Goal: Task Accomplishment & Management: Complete application form

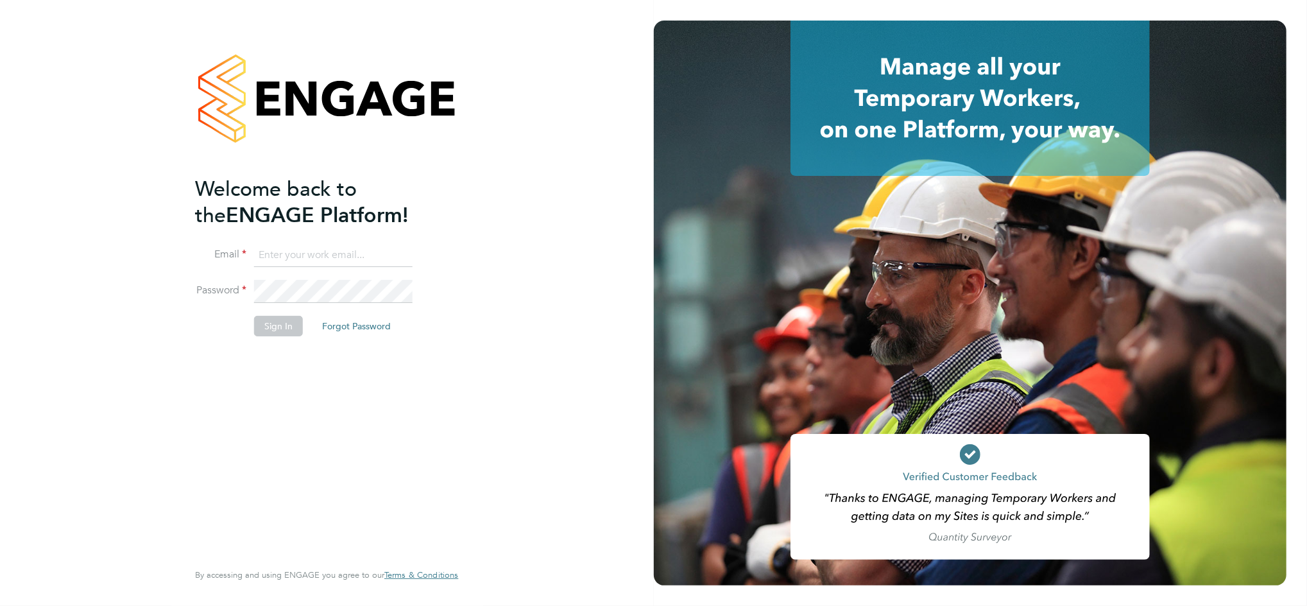
type input "[PERSON_NAME][EMAIL_ADDRESS][PERSON_NAME][DOMAIN_NAME]"
click at [271, 329] on button "Sign In" at bounding box center [278, 326] width 49 height 21
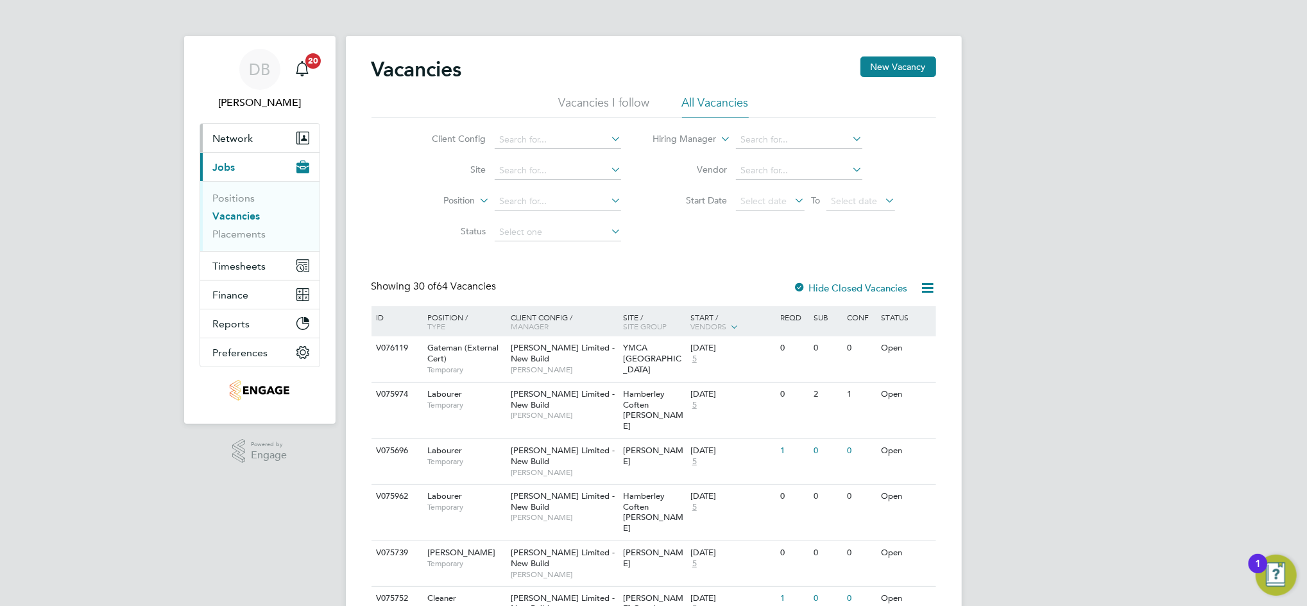
click at [241, 141] on span "Network" at bounding box center [233, 138] width 40 height 12
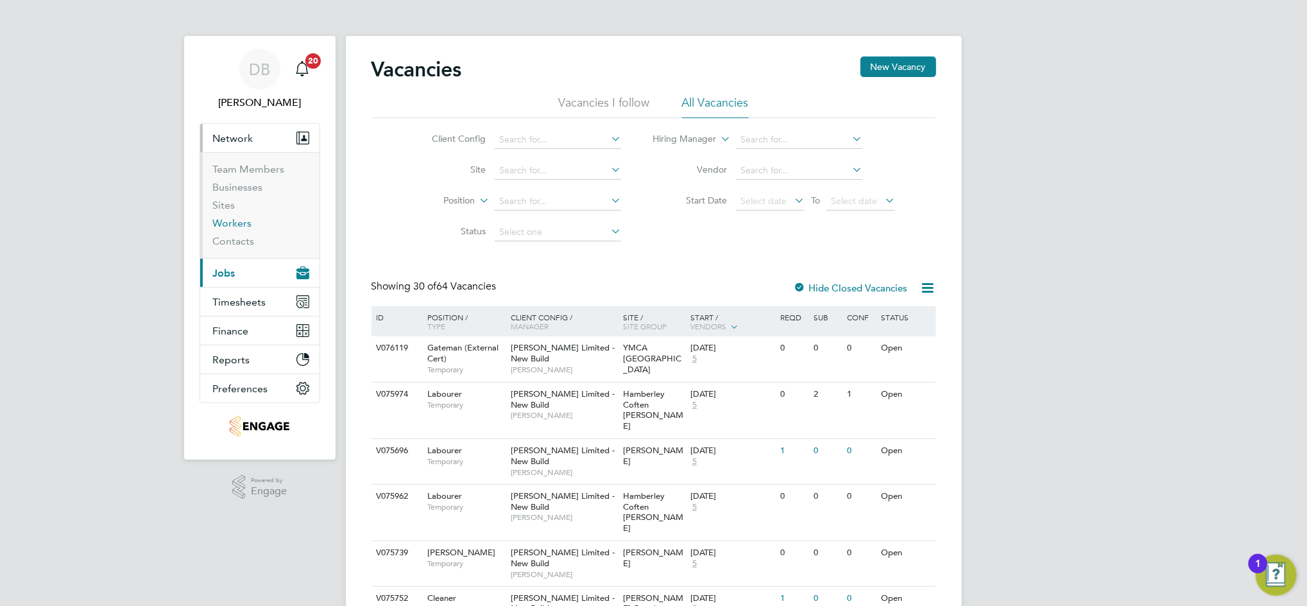
click at [235, 221] on link "Workers" at bounding box center [232, 223] width 39 height 12
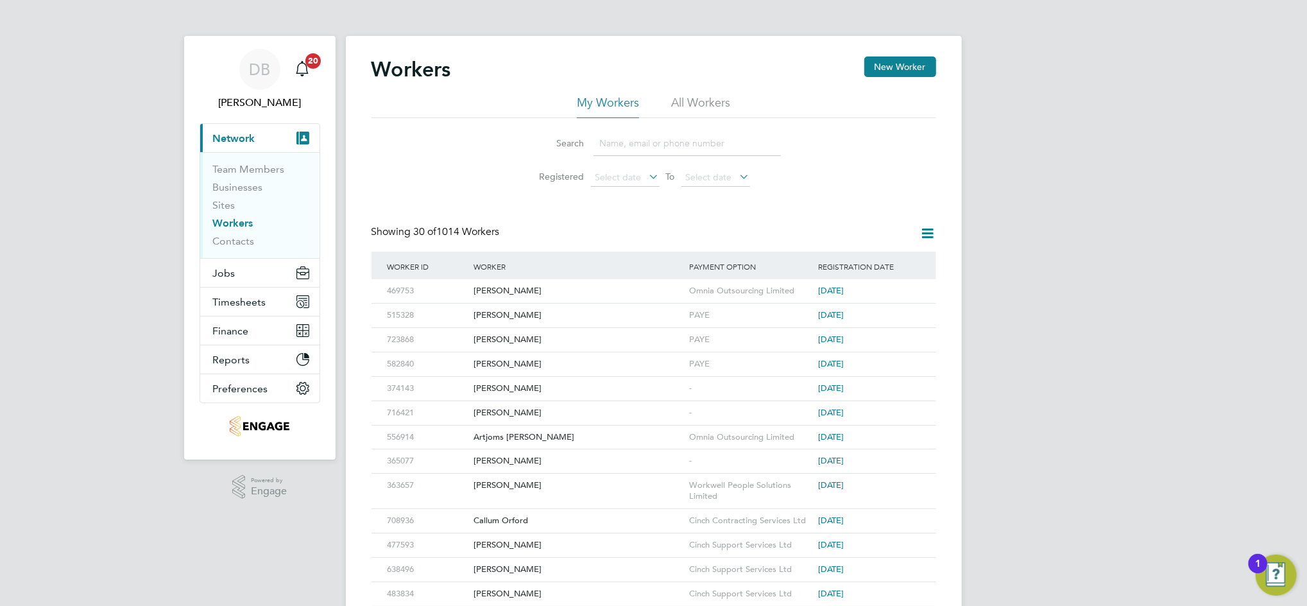
click at [637, 136] on input at bounding box center [687, 143] width 187 height 25
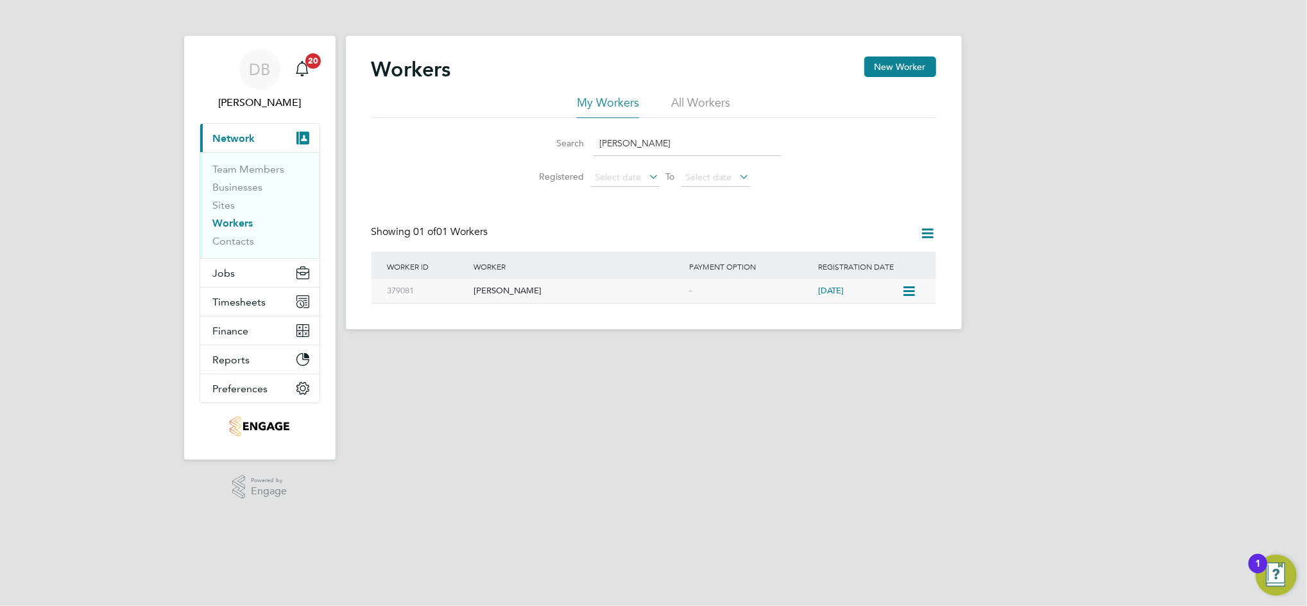
type input "tevin bolt"
click at [533, 284] on div "[PERSON_NAME]" at bounding box center [578, 291] width 216 height 24
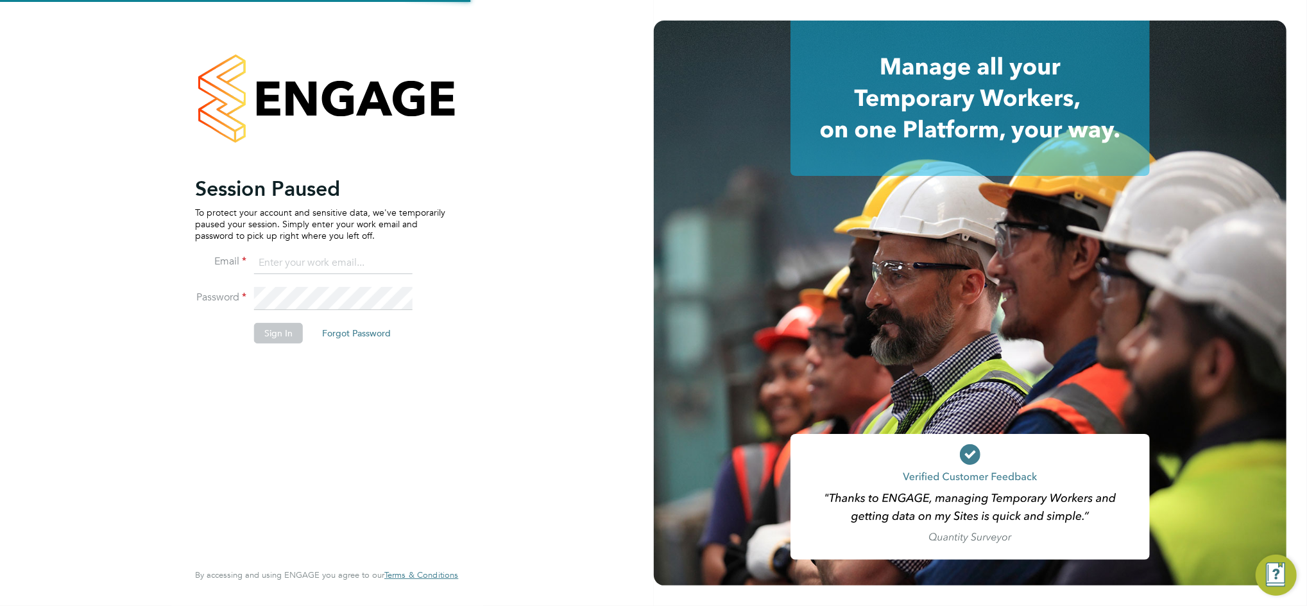
type input "[PERSON_NAME][EMAIL_ADDRESS][PERSON_NAME][DOMAIN_NAME]"
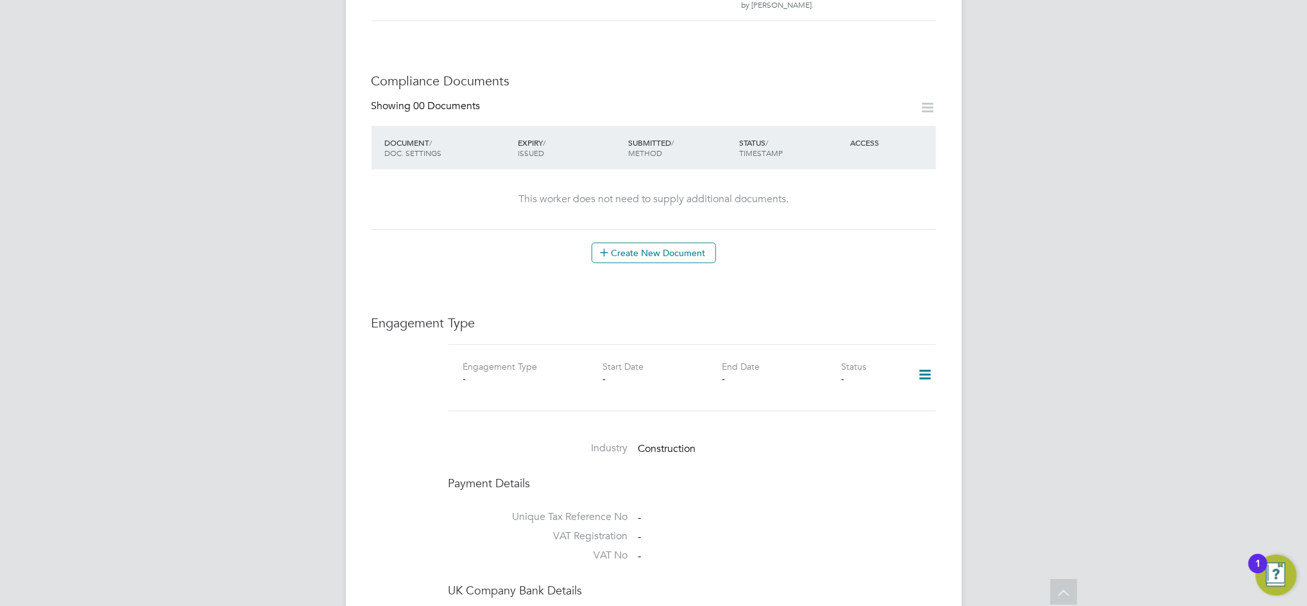
scroll to position [599, 0]
click at [923, 357] on icon at bounding box center [925, 372] width 22 height 30
click at [864, 400] on li "Add Engagement Type" at bounding box center [860, 401] width 146 height 18
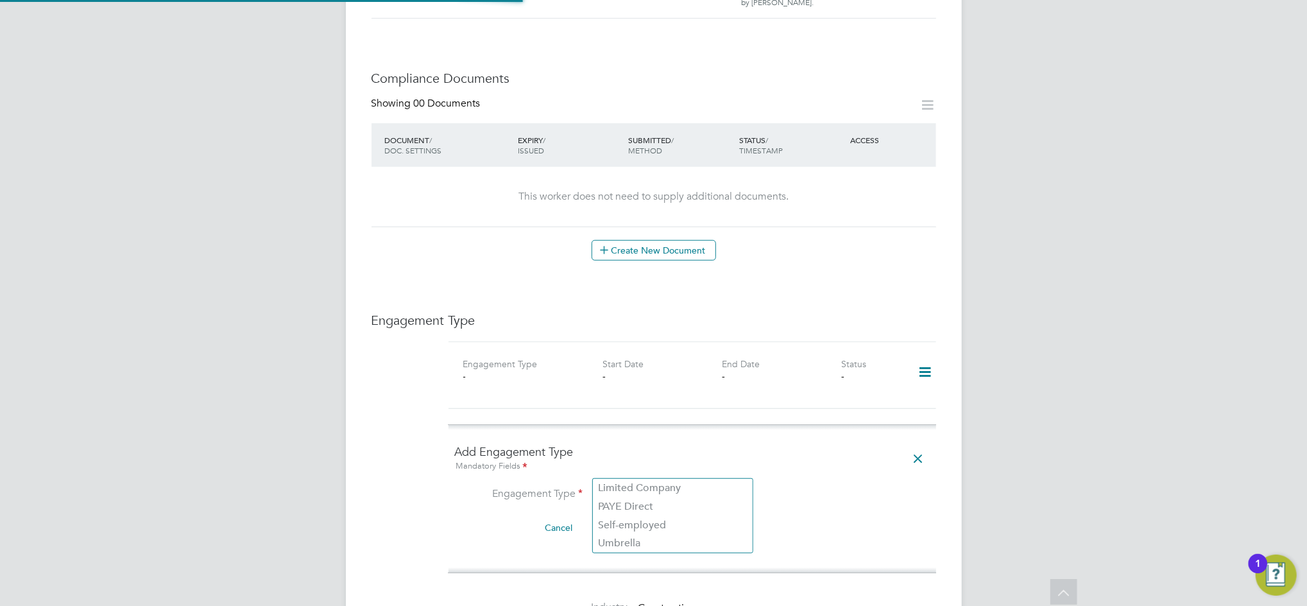
click at [684, 486] on input at bounding box center [673, 495] width 159 height 18
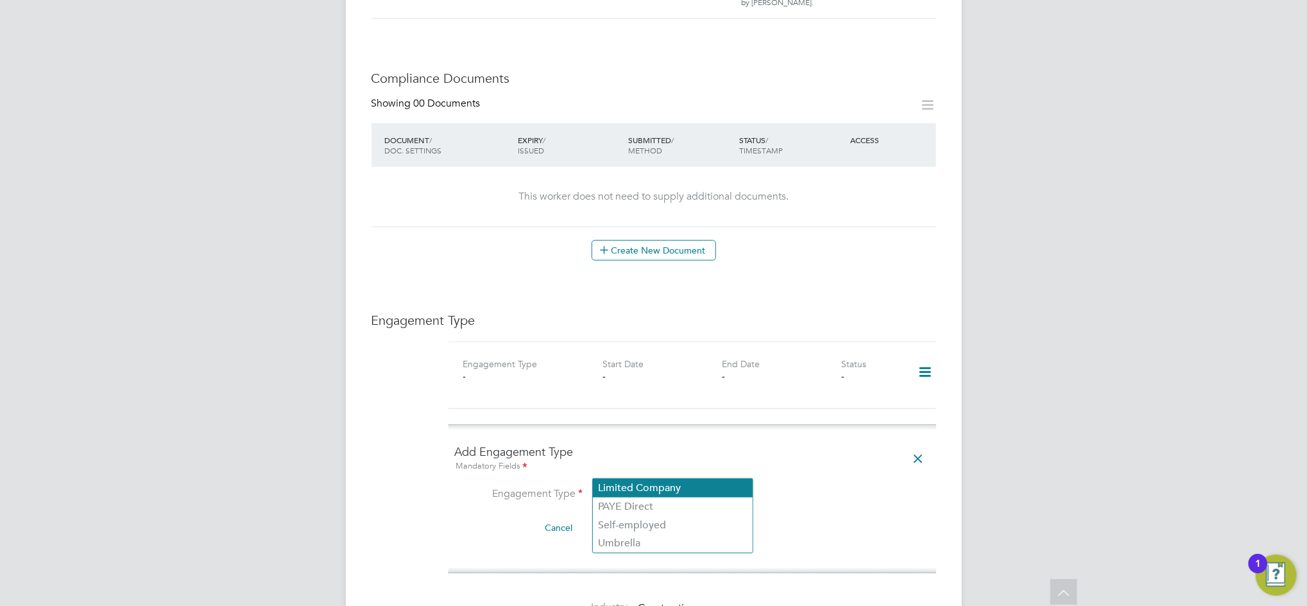
click at [639, 491] on li "Limited Company" at bounding box center [673, 488] width 160 height 19
type input "Limited Company"
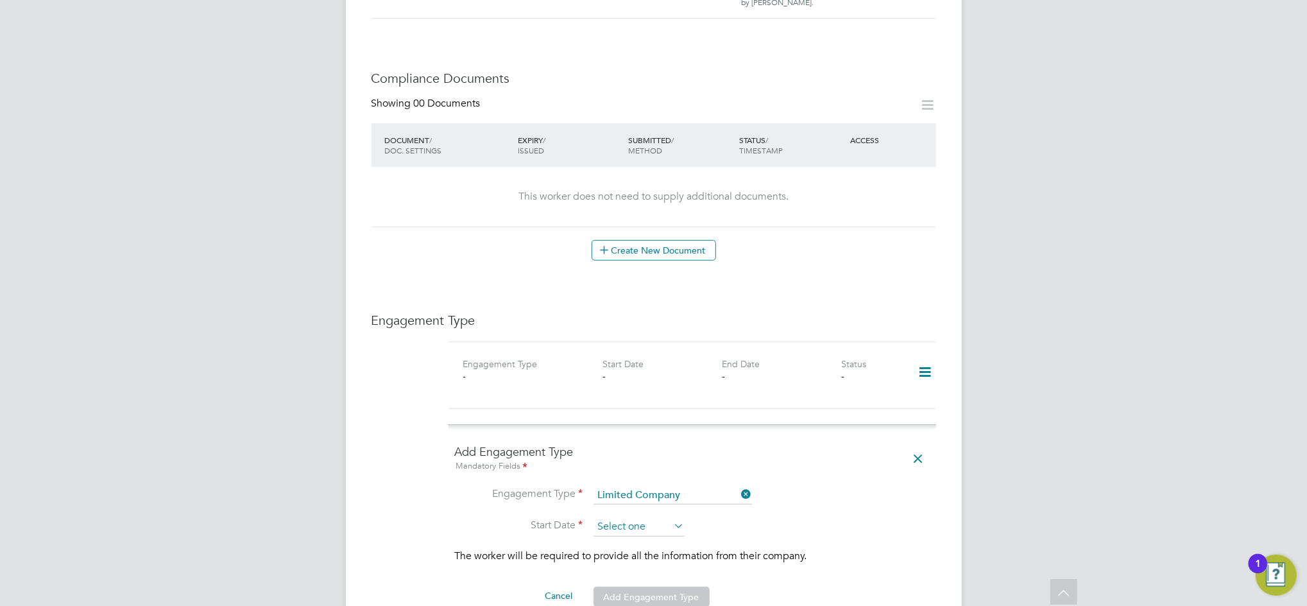
click at [639, 517] on input at bounding box center [639, 526] width 91 height 19
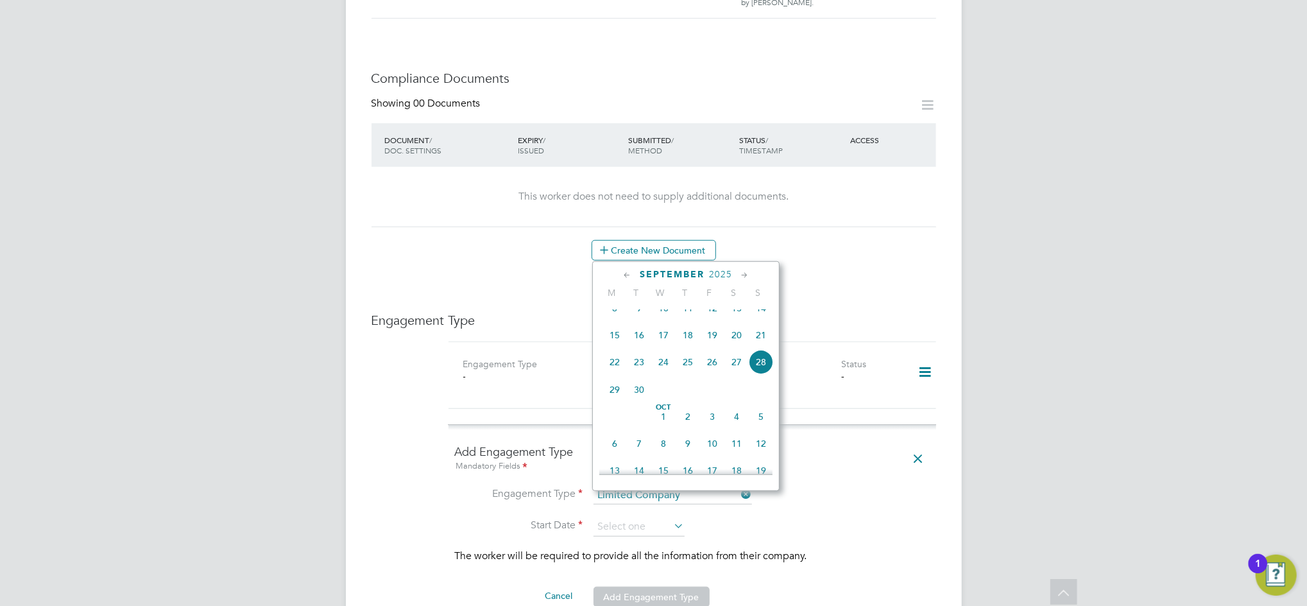
click at [888, 486] on li "Engagement Type Limited Company" at bounding box center [692, 501] width 475 height 31
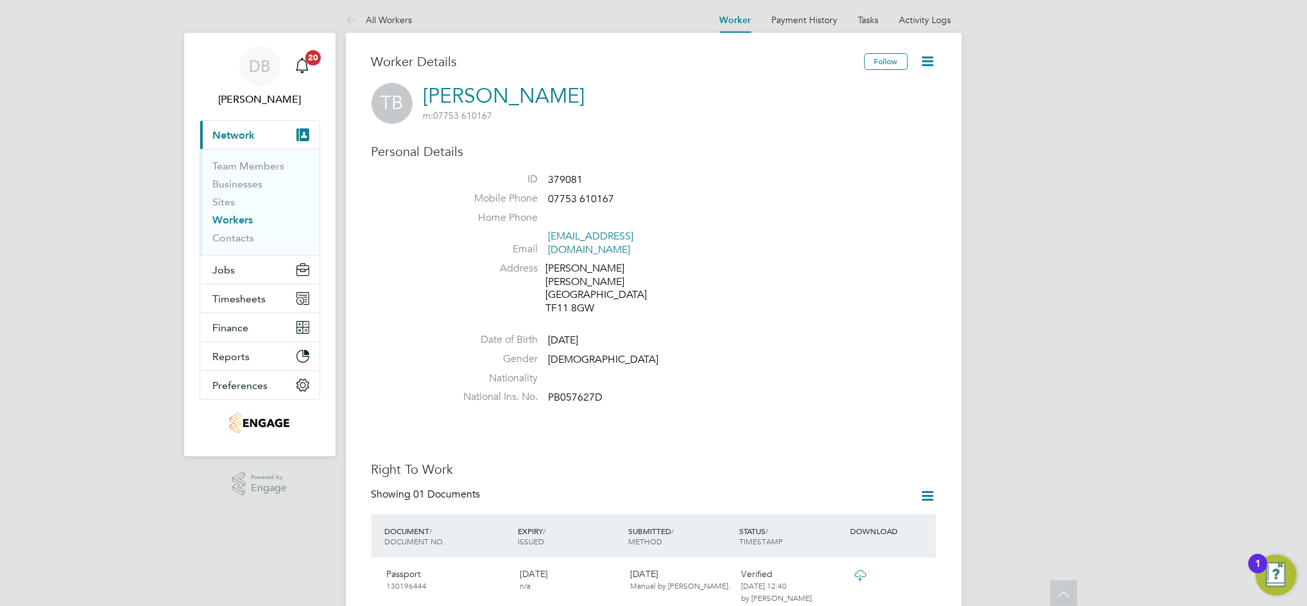
scroll to position [0, 0]
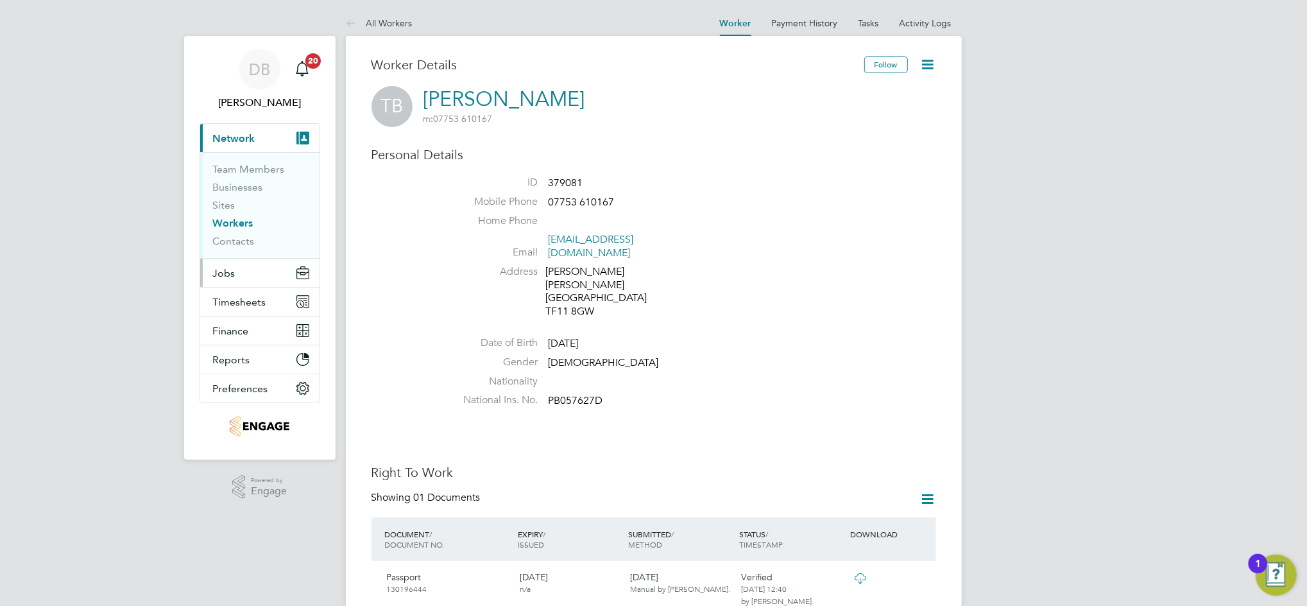
click at [227, 274] on span "Jobs" at bounding box center [224, 273] width 22 height 12
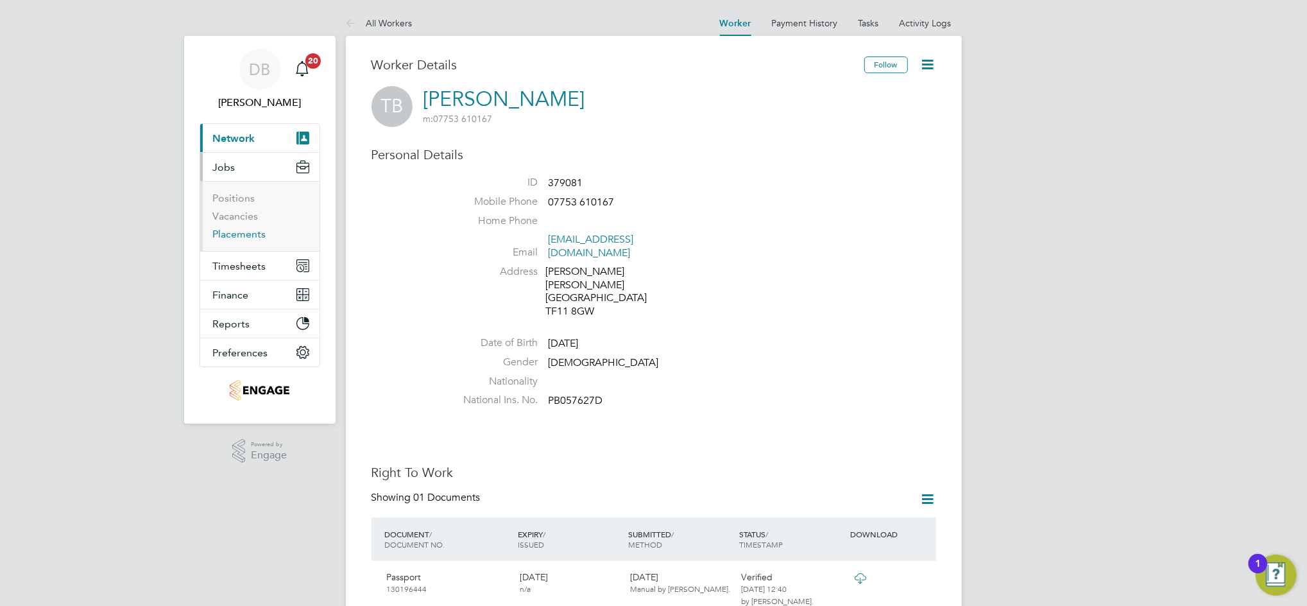
click at [250, 234] on link "Placements" at bounding box center [239, 234] width 53 height 12
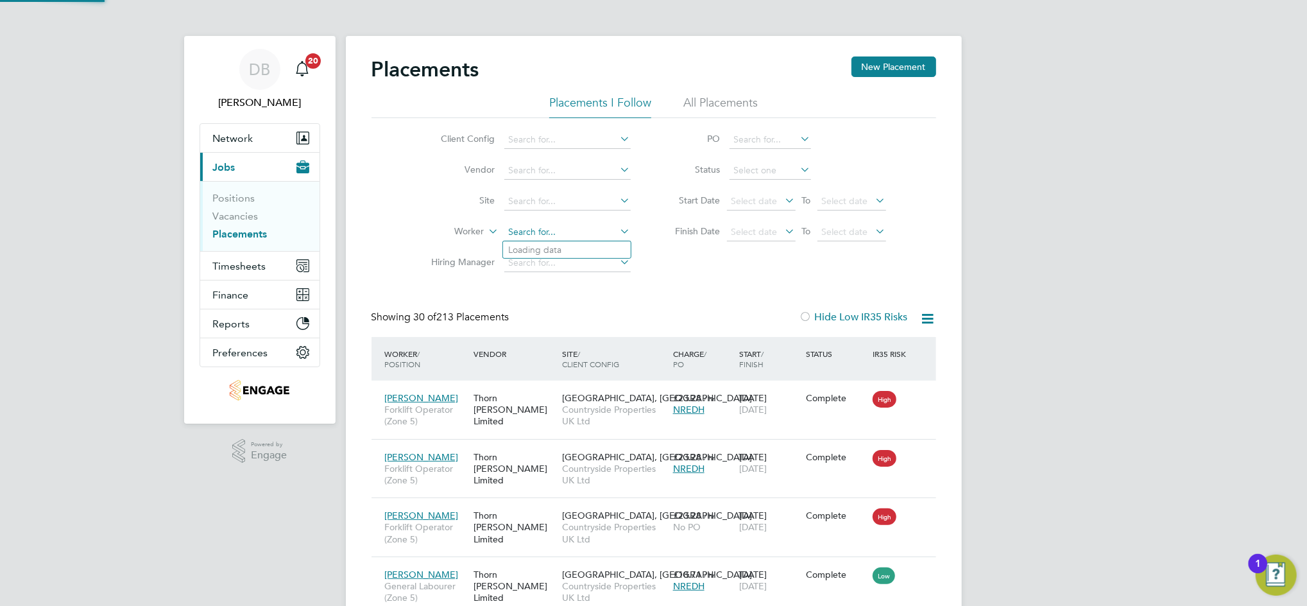
click at [530, 230] on input at bounding box center [567, 232] width 126 height 18
type input "Tevin Bolt"
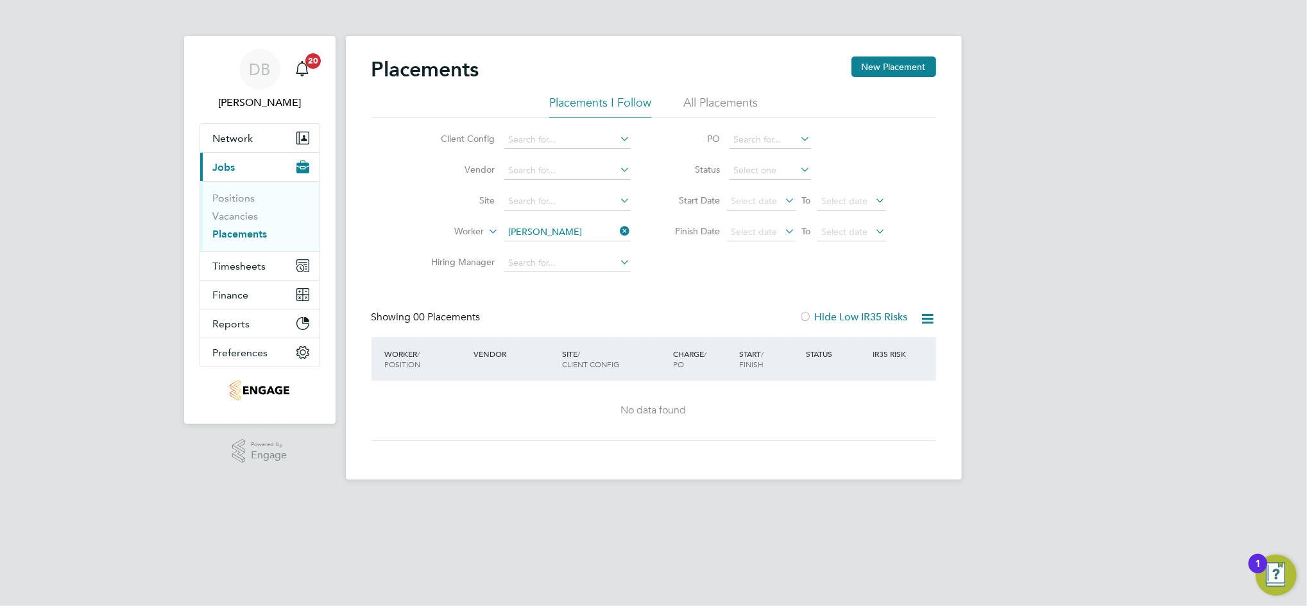
click at [249, 234] on link "Placements" at bounding box center [240, 234] width 55 height 12
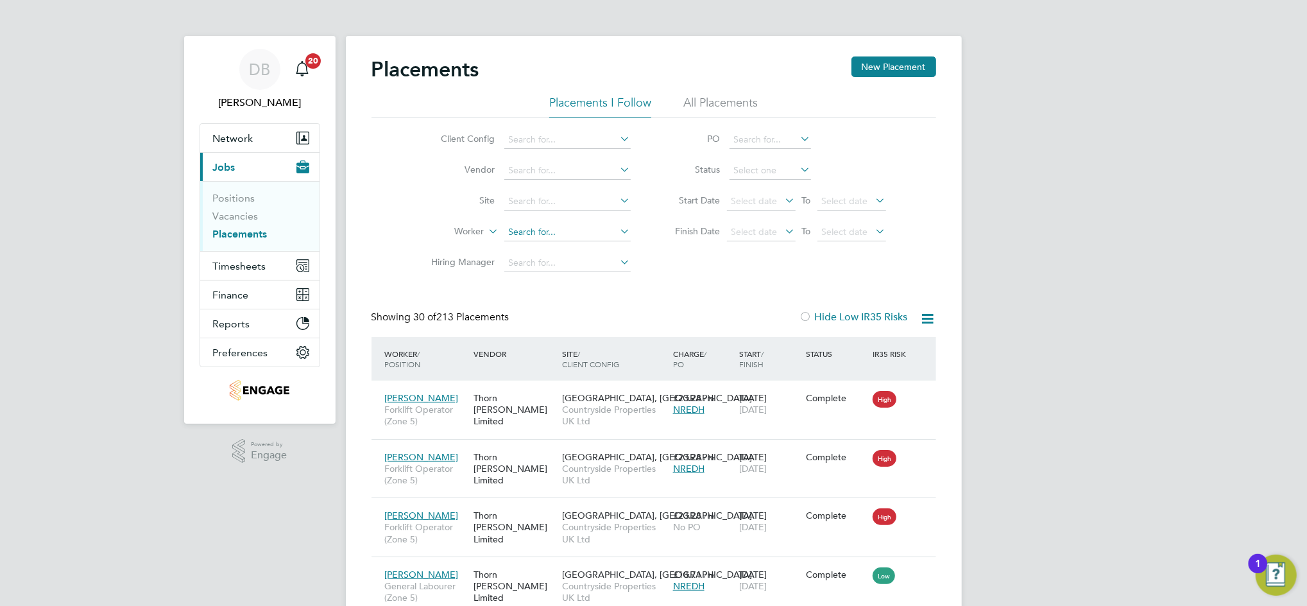
click at [519, 235] on input at bounding box center [567, 232] width 126 height 18
click at [539, 250] on b "Bolt" at bounding box center [540, 250] width 17 height 11
type input "Tevin Bolt"
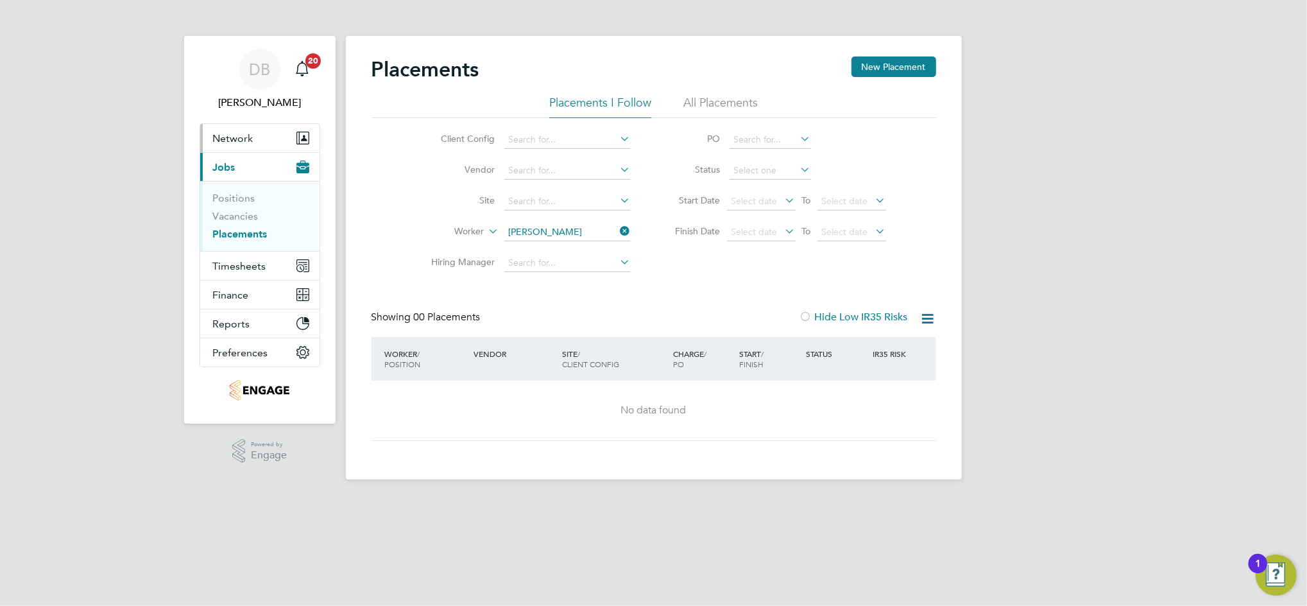
click at [239, 144] on button "Network" at bounding box center [259, 138] width 119 height 28
click at [226, 140] on span "Network" at bounding box center [233, 138] width 40 height 12
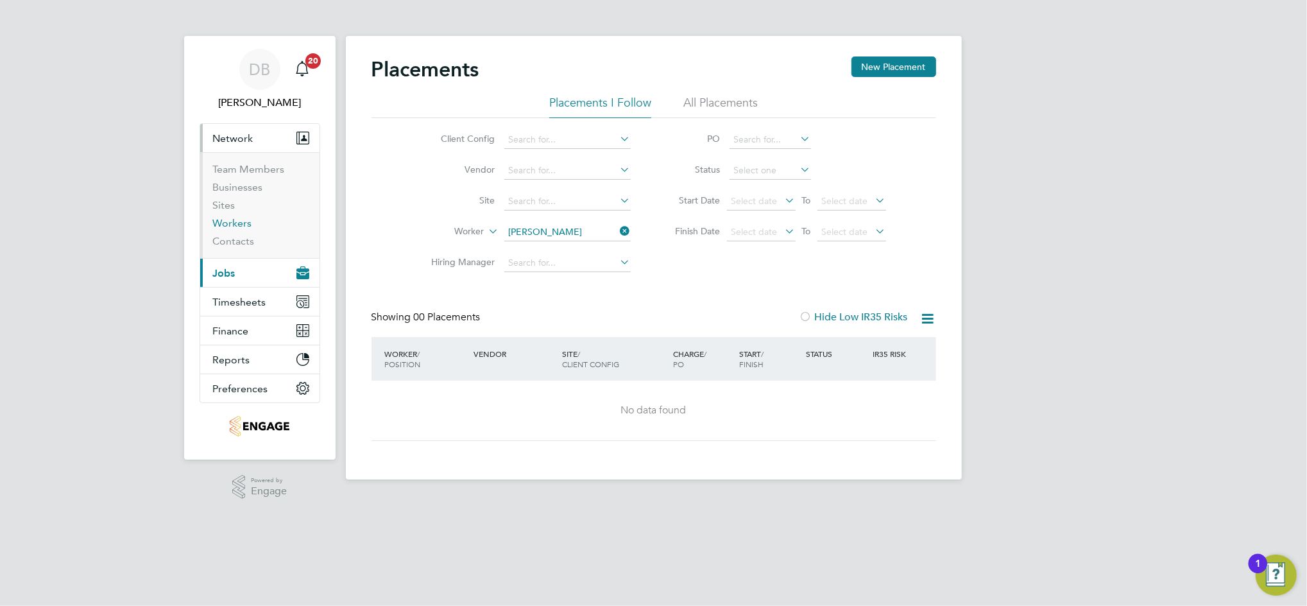
click at [228, 223] on link "Workers" at bounding box center [232, 223] width 39 height 12
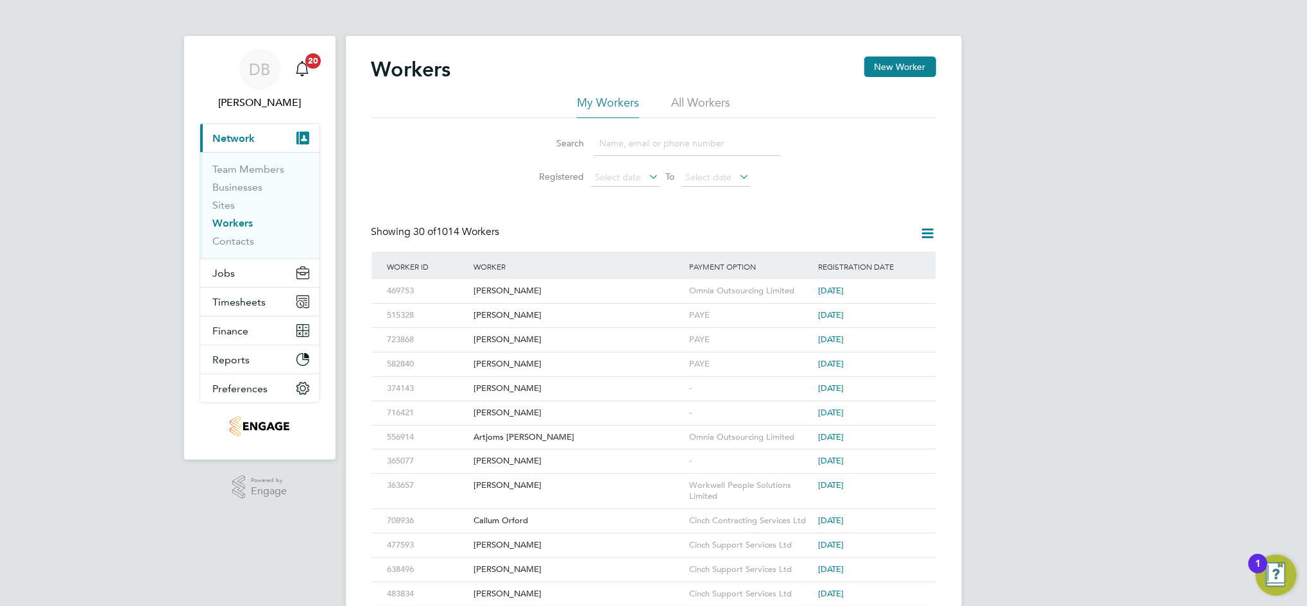
click at [616, 149] on input at bounding box center [687, 143] width 187 height 25
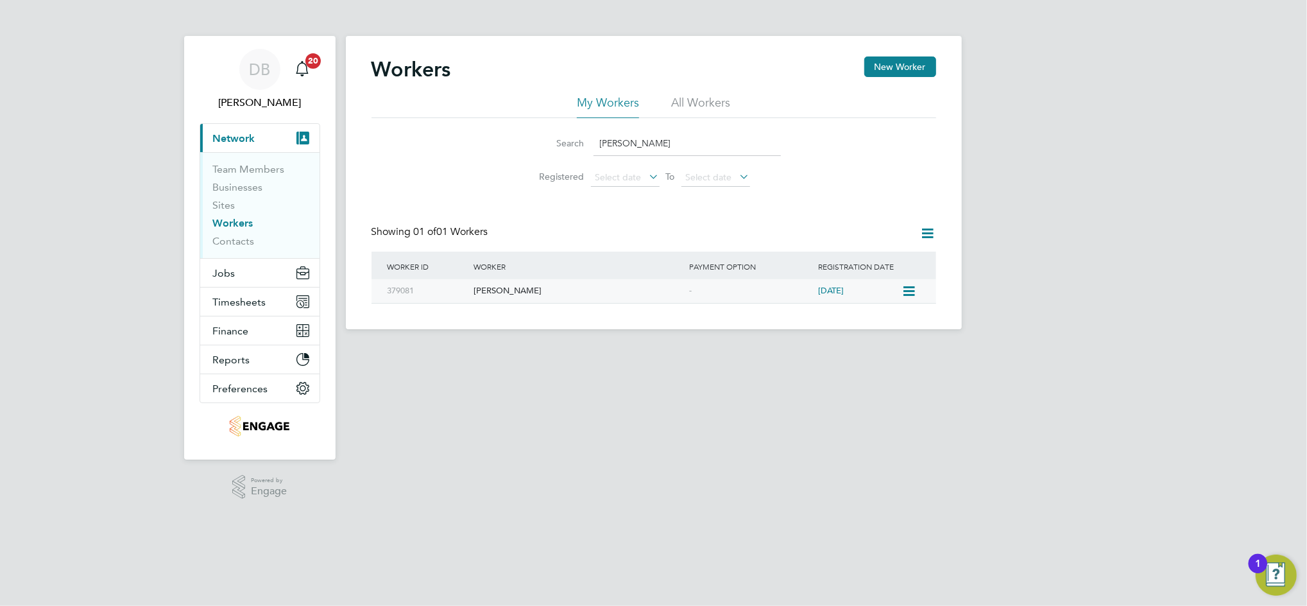
type input "tevin bolt"
click at [524, 291] on div "Tevin Bolt" at bounding box center [578, 291] width 216 height 24
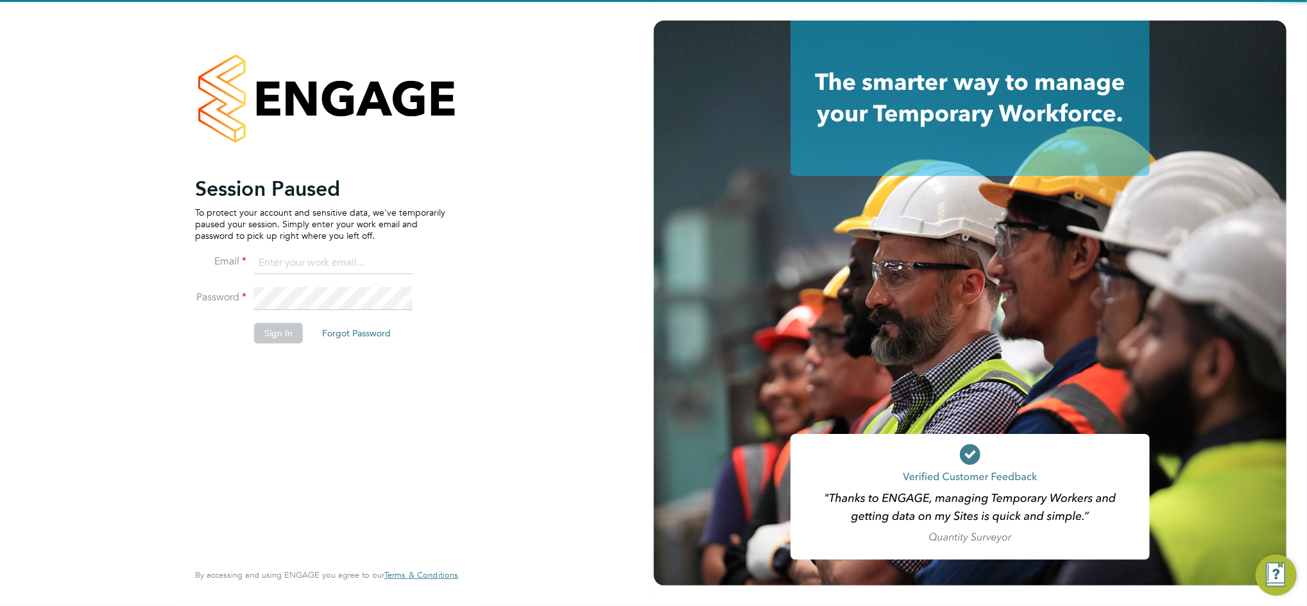
type input "[PERSON_NAME][EMAIL_ADDRESS][PERSON_NAME][DOMAIN_NAME]"
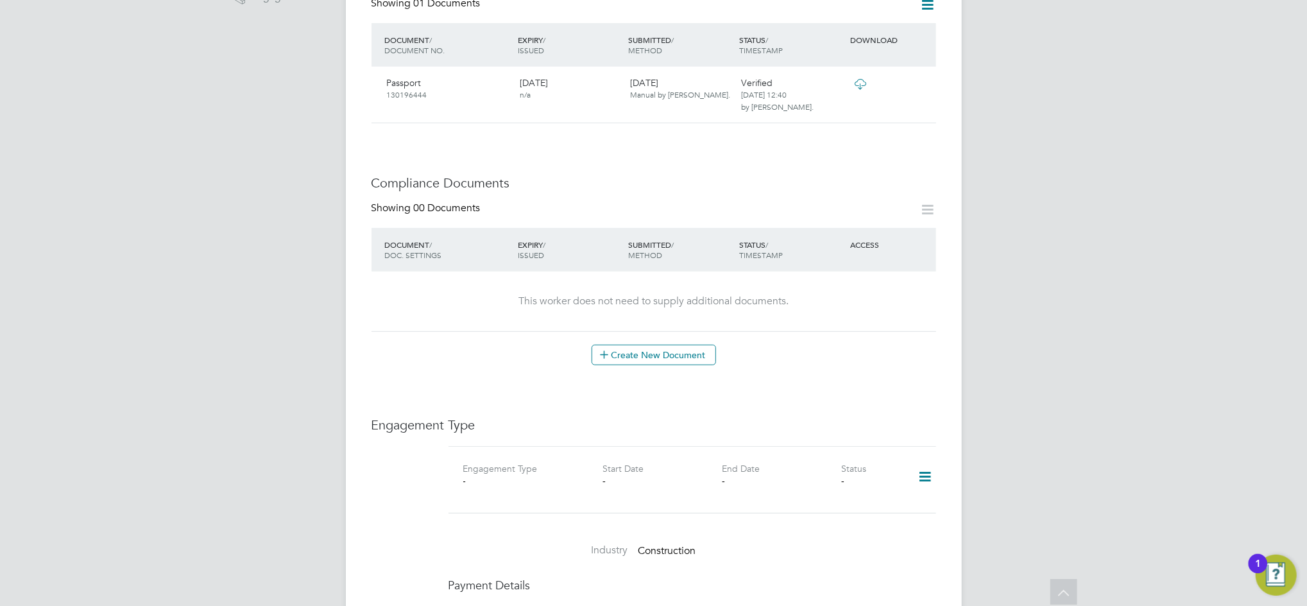
scroll to position [599, 0]
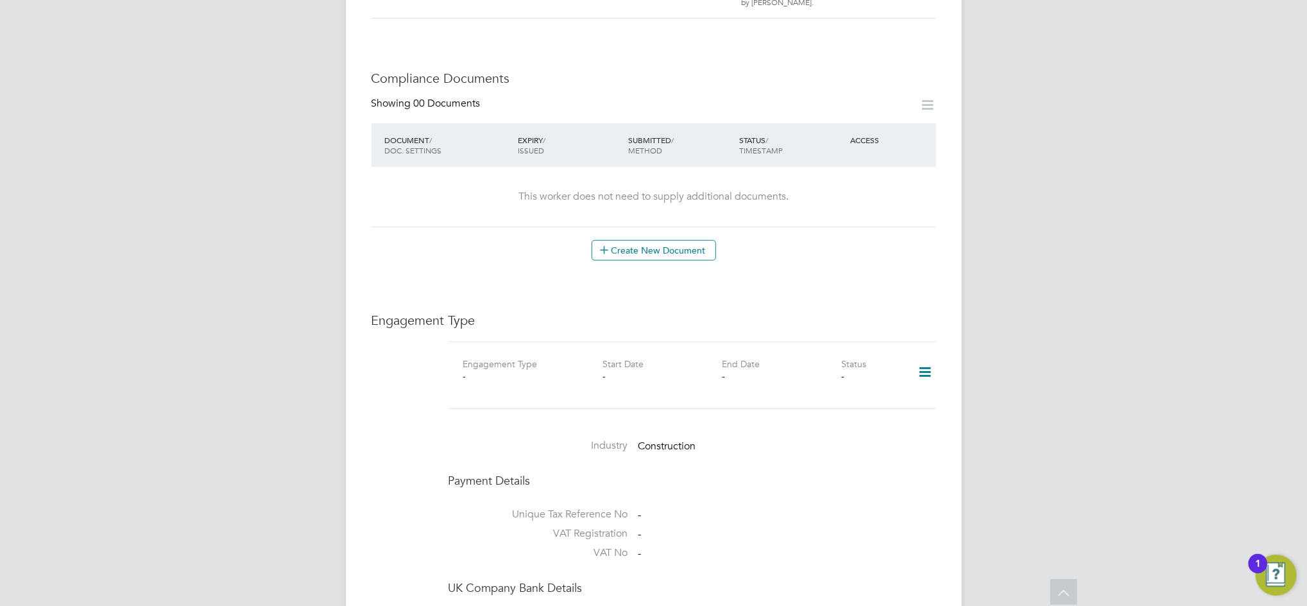
click at [929, 357] on icon at bounding box center [925, 372] width 22 height 30
click at [848, 398] on li "Add Engagement Type" at bounding box center [860, 401] width 146 height 18
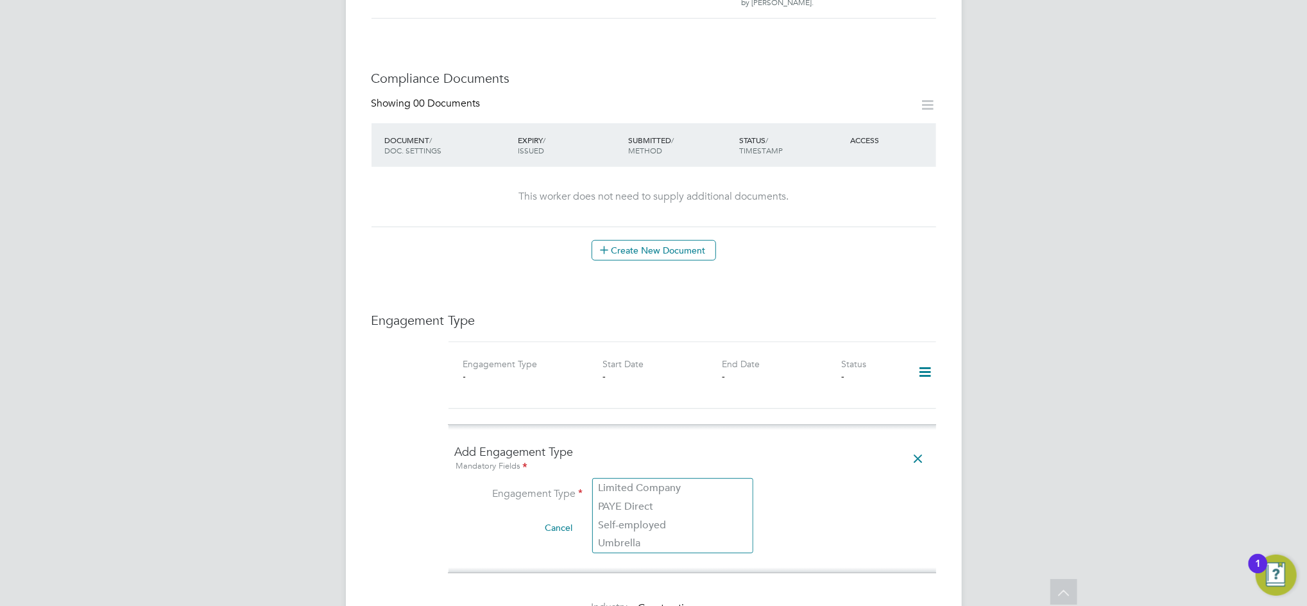
click at [620, 486] on input at bounding box center [673, 495] width 159 height 18
click at [630, 487] on li "Limited Company" at bounding box center [673, 488] width 160 height 19
type input "Limited Company"
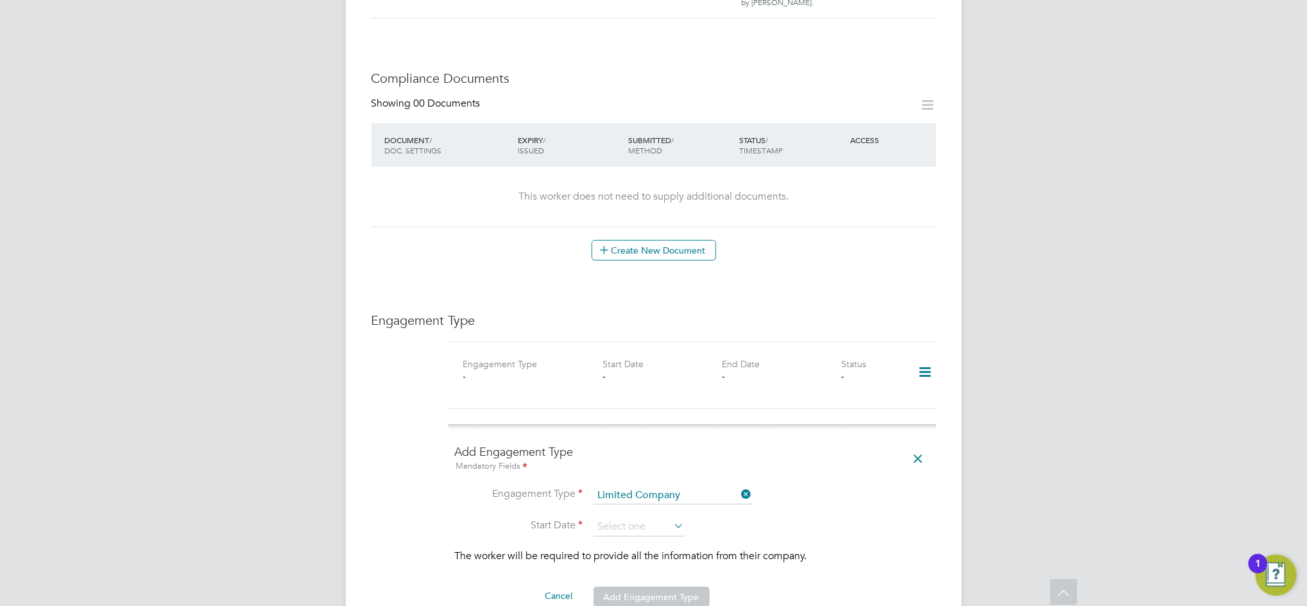
scroll to position [684, 0]
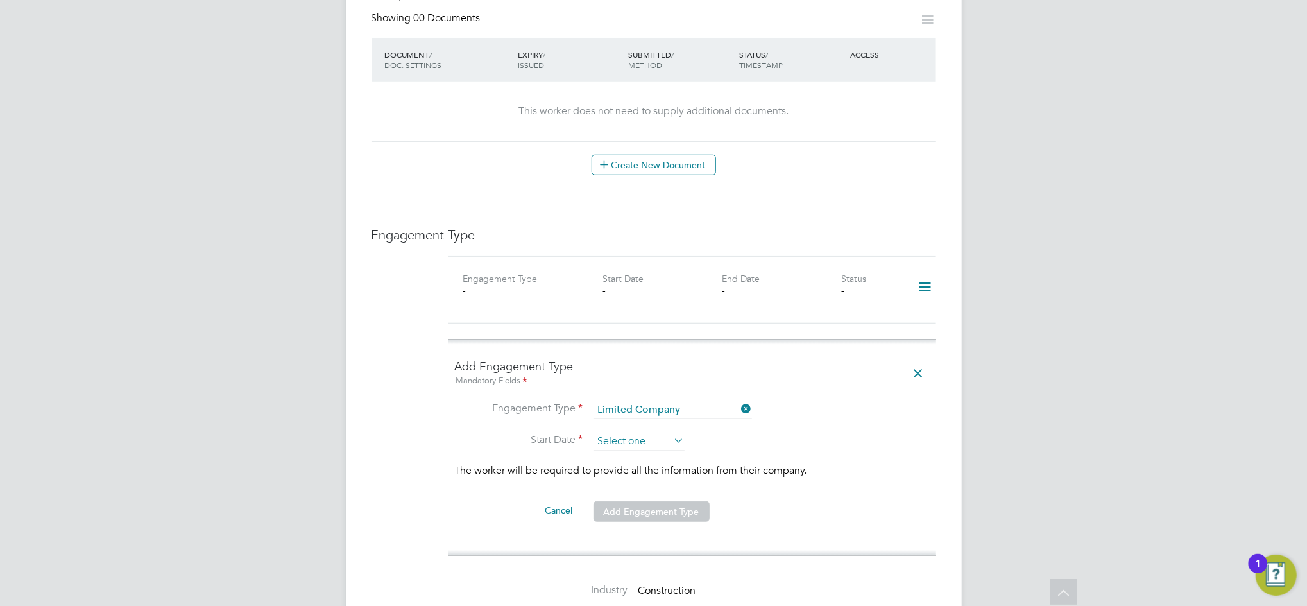
click at [634, 432] on input at bounding box center [639, 441] width 91 height 19
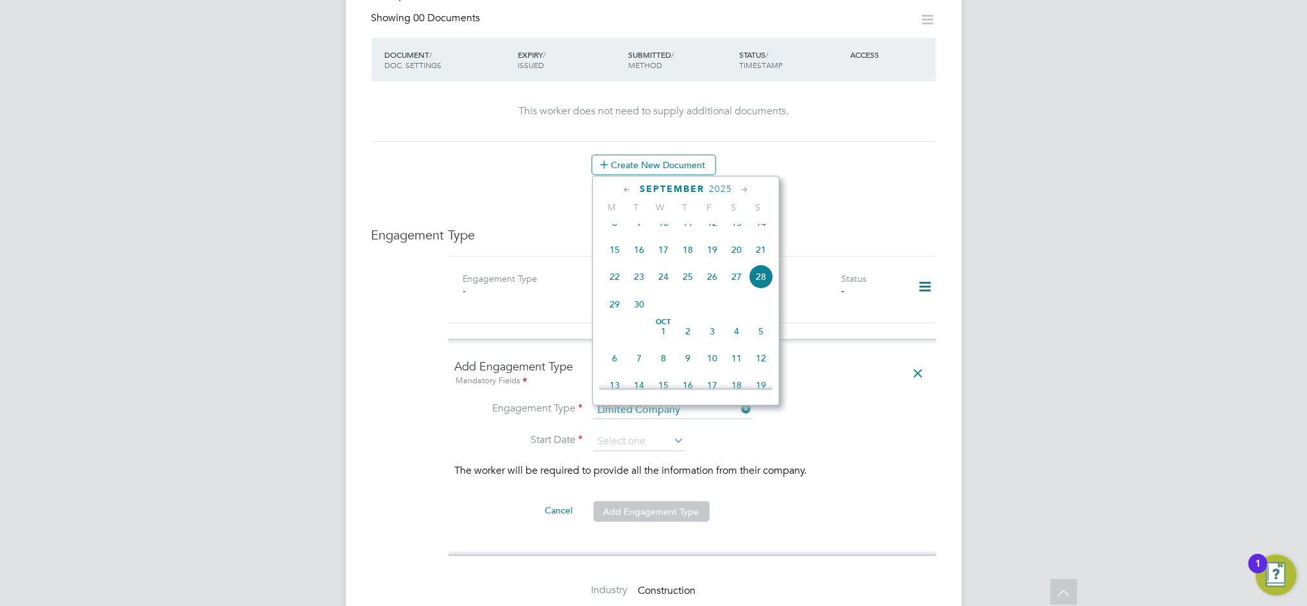
click at [630, 191] on icon at bounding box center [627, 190] width 12 height 14
click at [629, 191] on icon at bounding box center [627, 190] width 12 height 14
click at [627, 190] on icon at bounding box center [627, 190] width 12 height 14
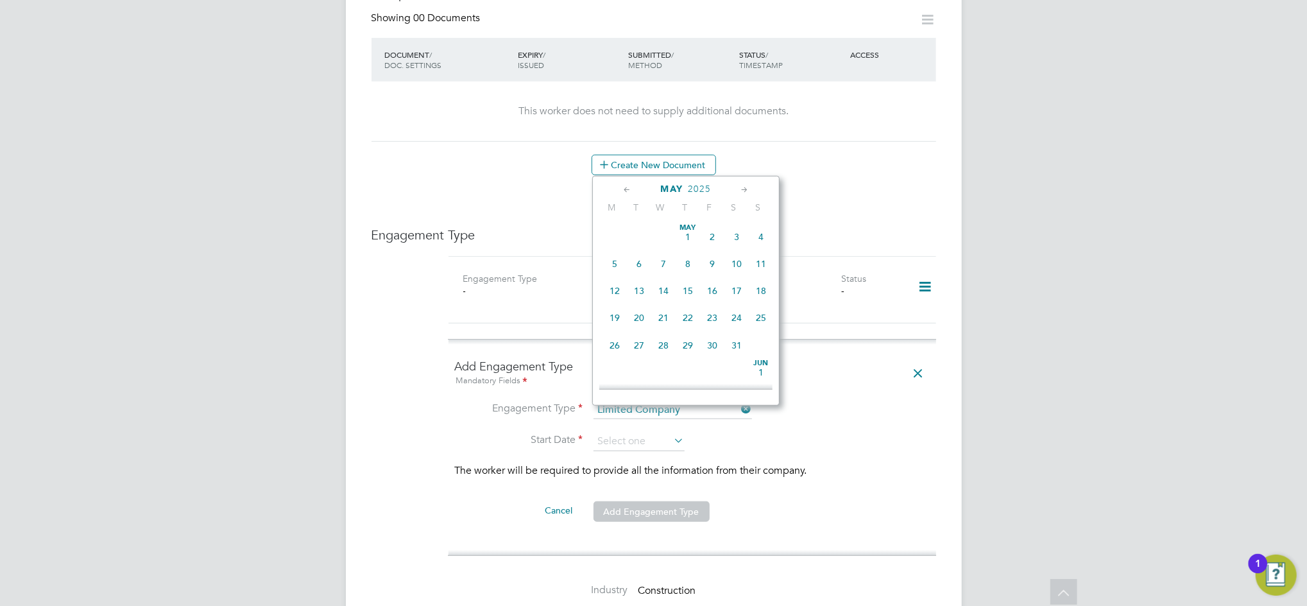
click at [741, 187] on icon at bounding box center [745, 190] width 12 height 14
click at [639, 261] on span "3" at bounding box center [639, 260] width 24 height 24
type input "03 Jun 2025"
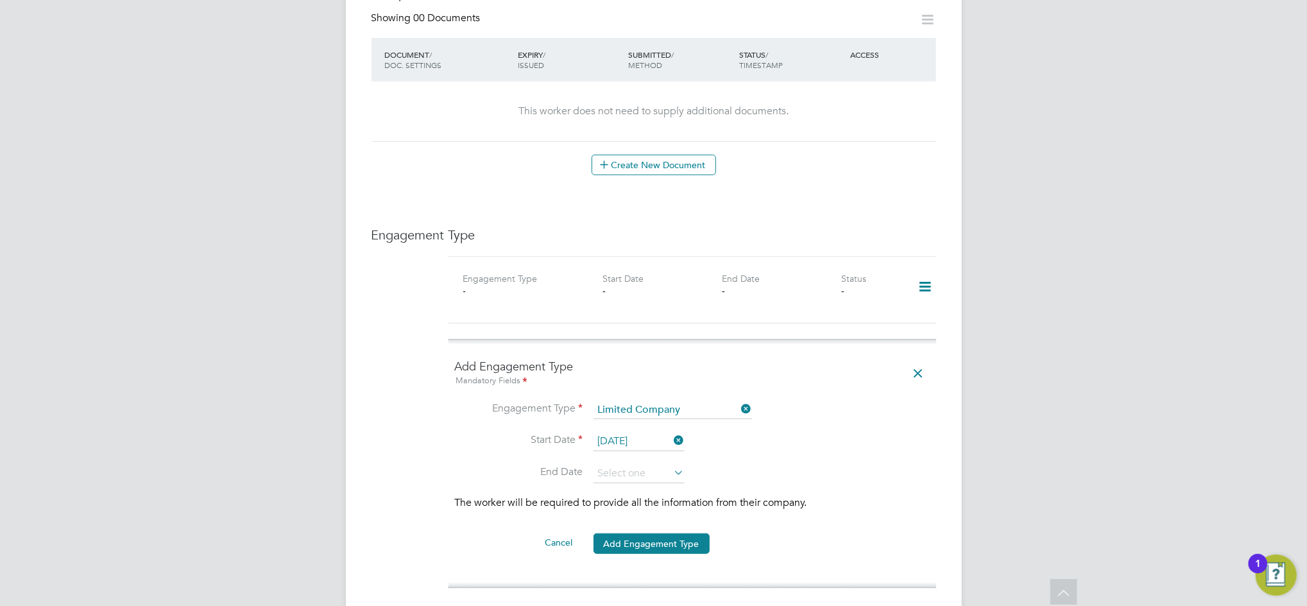
click at [739, 400] on icon at bounding box center [739, 409] width 0 height 18
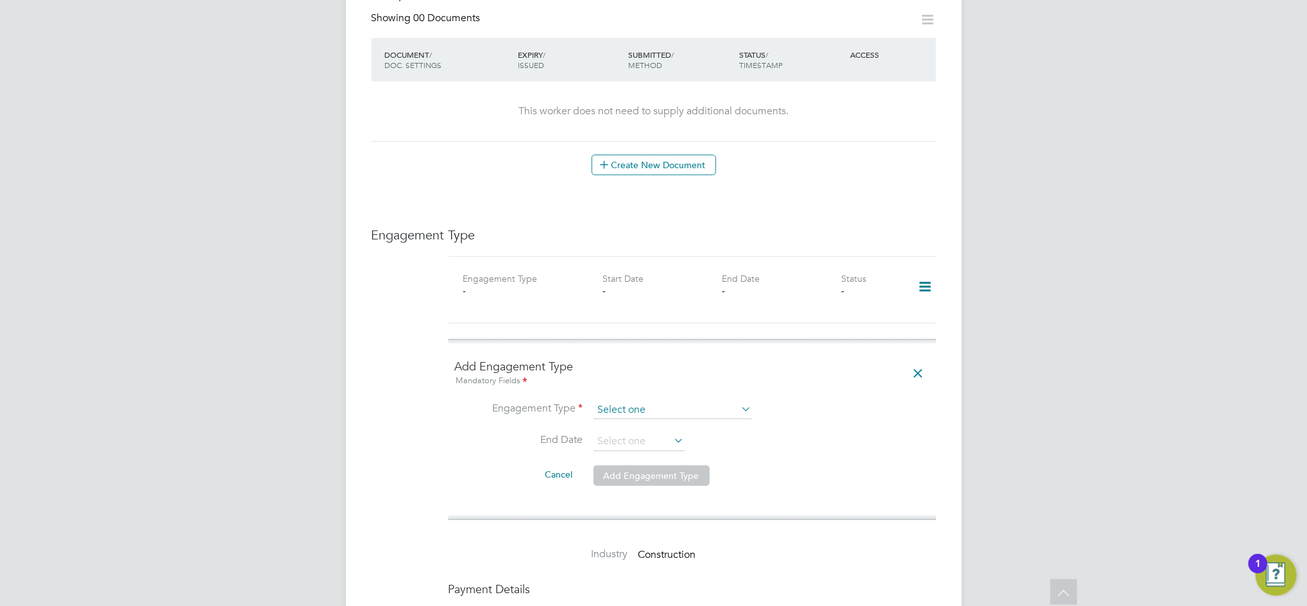
click at [716, 401] on input at bounding box center [673, 410] width 159 height 18
click at [649, 455] on li "Umbrella" at bounding box center [673, 458] width 160 height 19
type input "Umbrella"
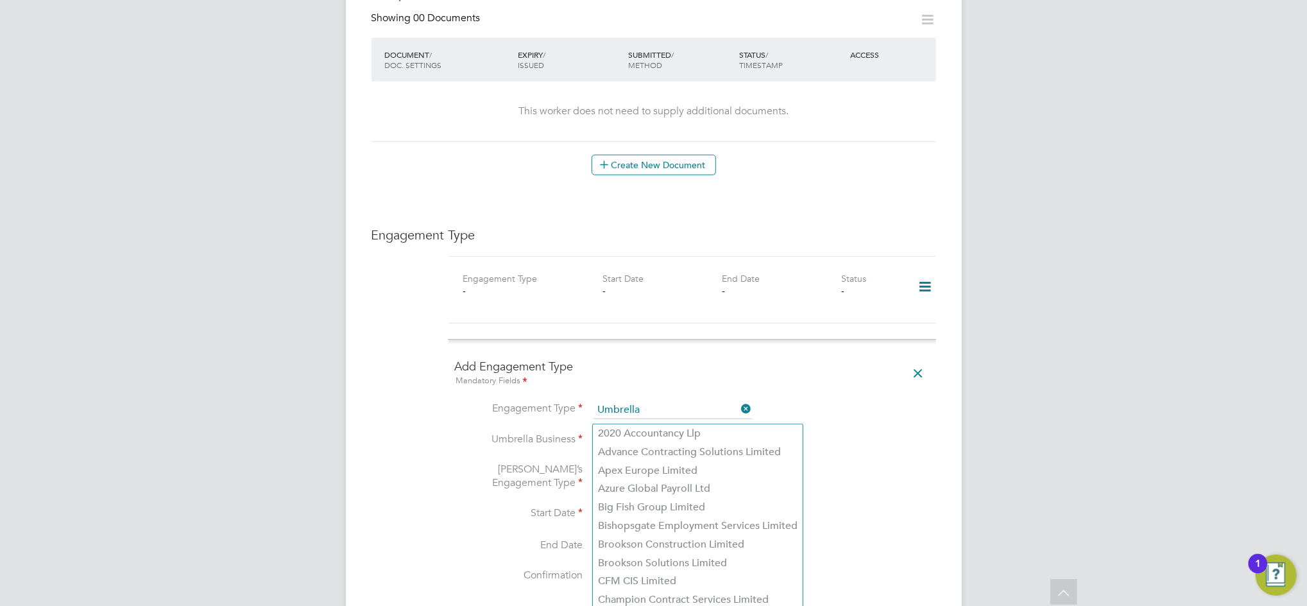
click at [637, 432] on input at bounding box center [673, 441] width 159 height 18
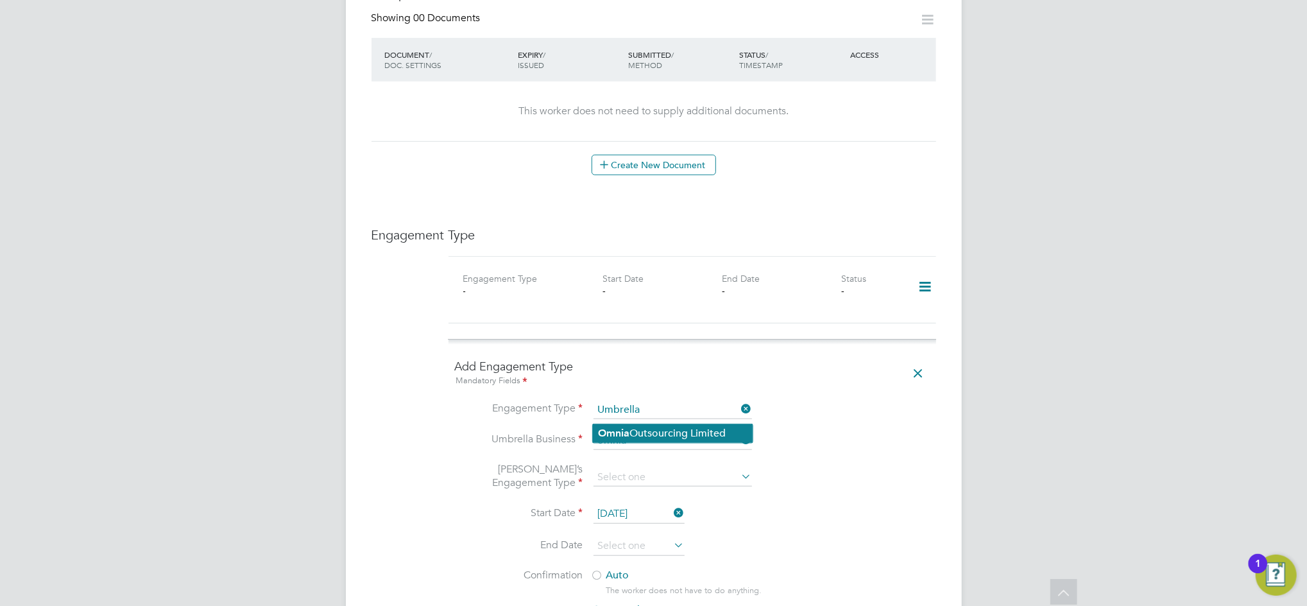
click at [653, 433] on li "Omnia Outsourcing Limited" at bounding box center [673, 433] width 160 height 19
type input "Omnia Outsourcing Limited"
click at [633, 469] on input at bounding box center [673, 478] width 159 height 18
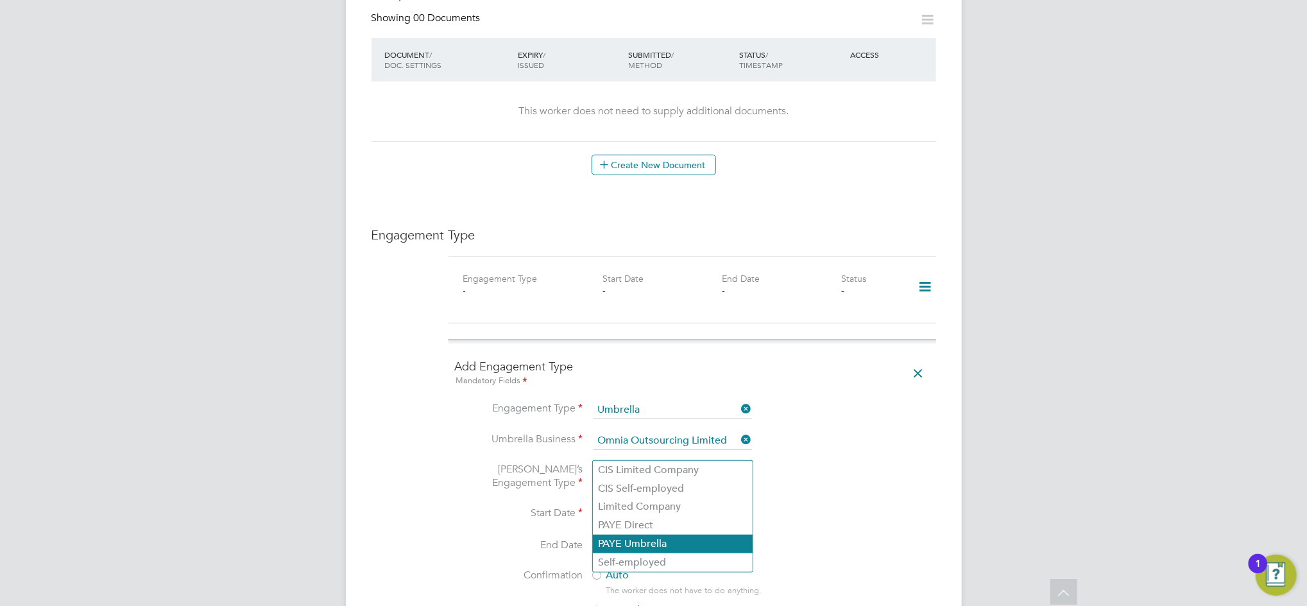
click at [639, 545] on li "PAYE Umbrella" at bounding box center [673, 544] width 160 height 19
type input "PAYE Umbrella"
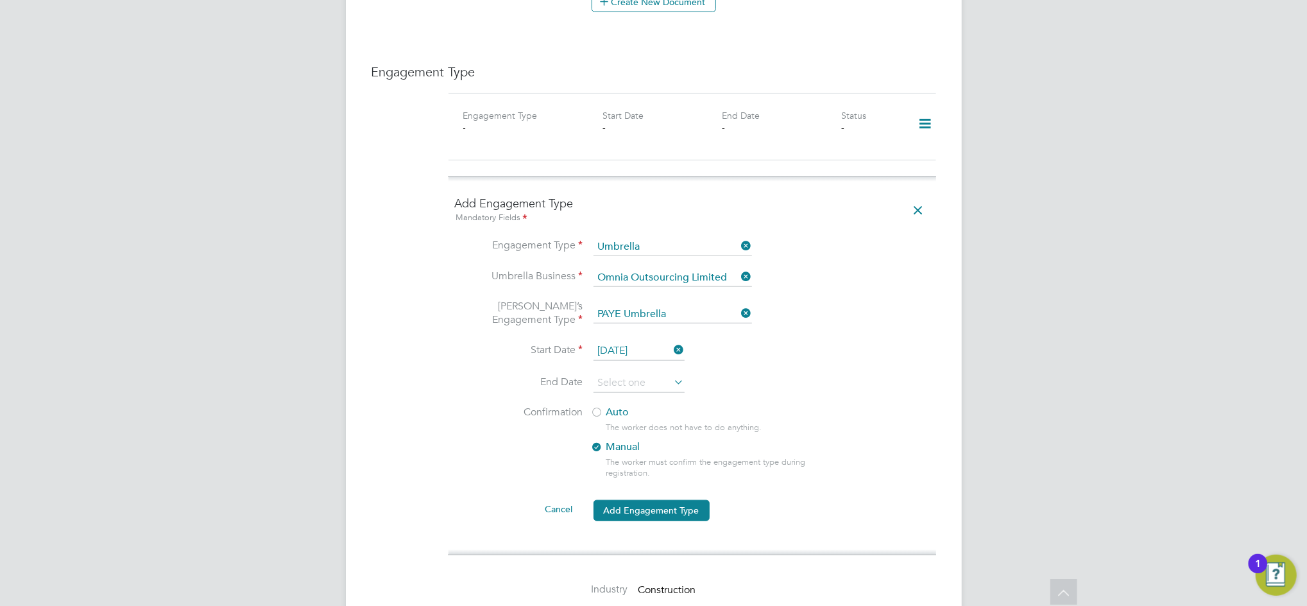
scroll to position [856, 0]
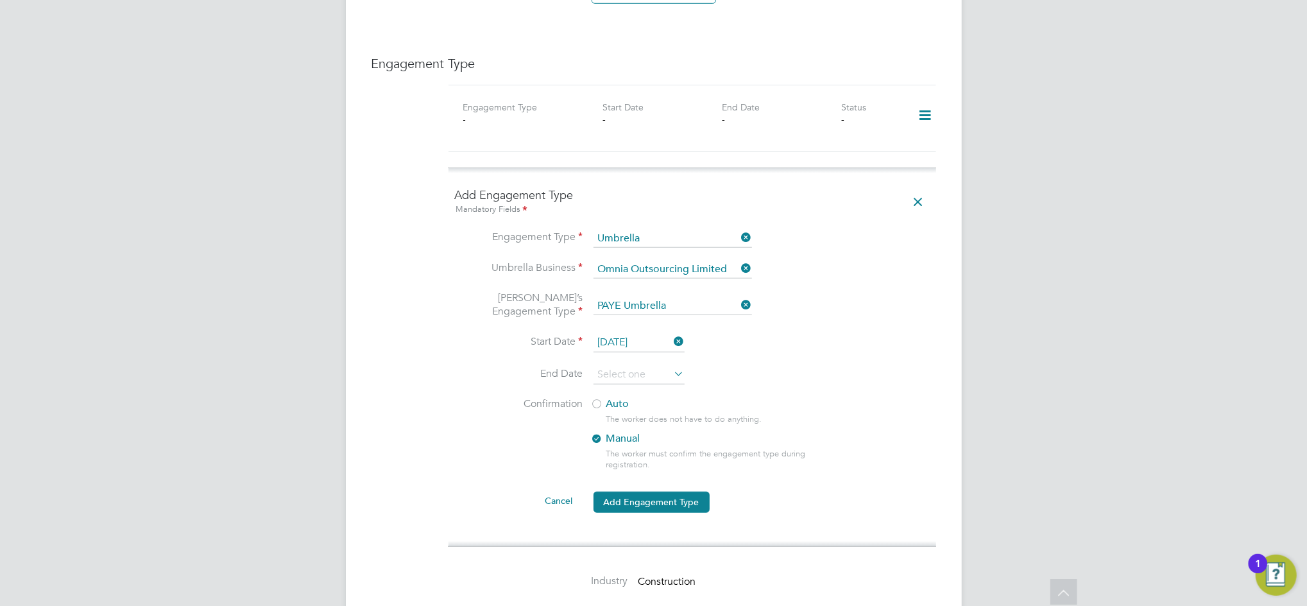
click at [608, 397] on label "Auto" at bounding box center [706, 403] width 231 height 13
click at [644, 492] on button "Add Engagement Type" at bounding box center [652, 502] width 116 height 21
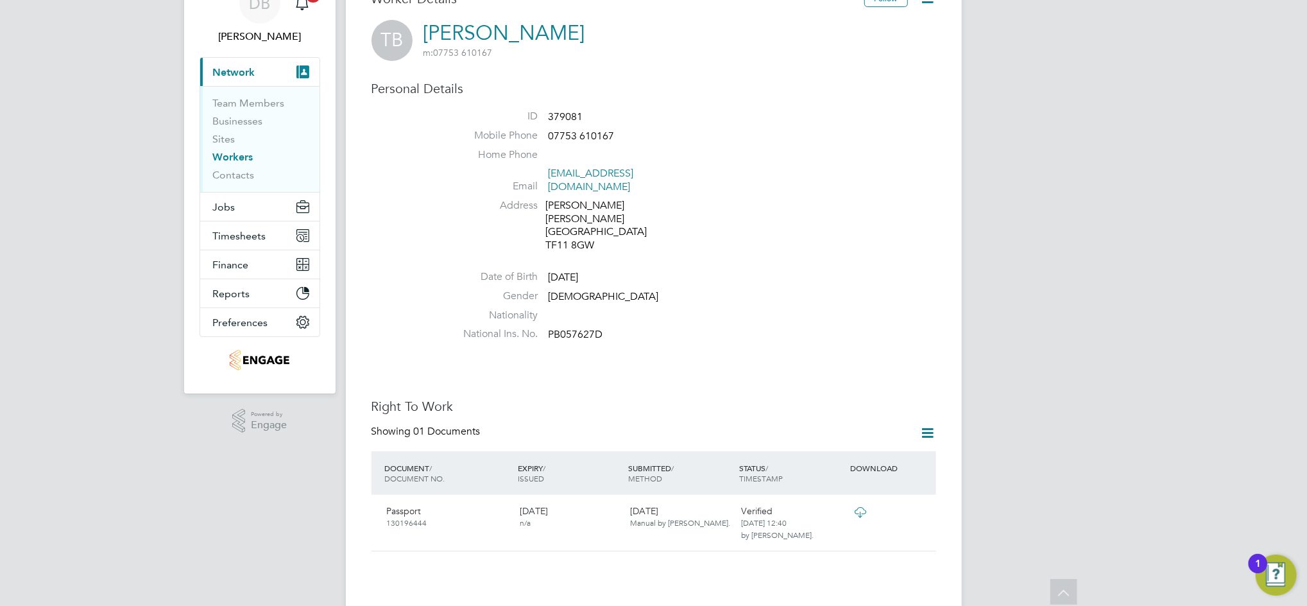
scroll to position [0, 0]
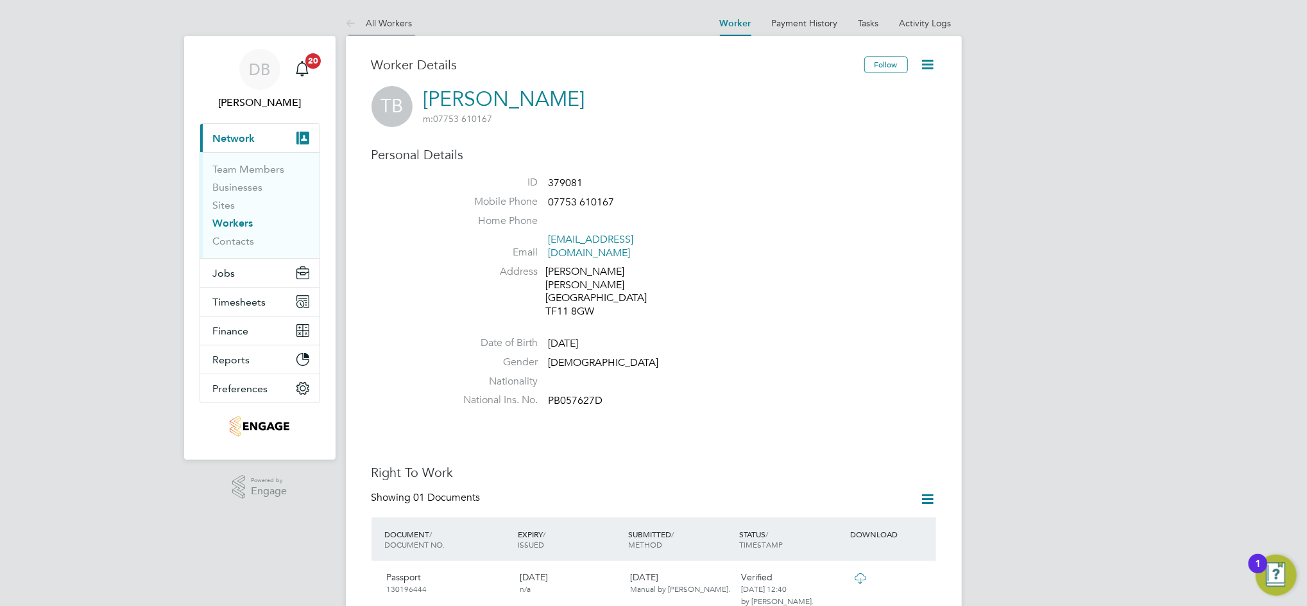
click at [399, 27] on link "All Workers" at bounding box center [379, 23] width 67 height 12
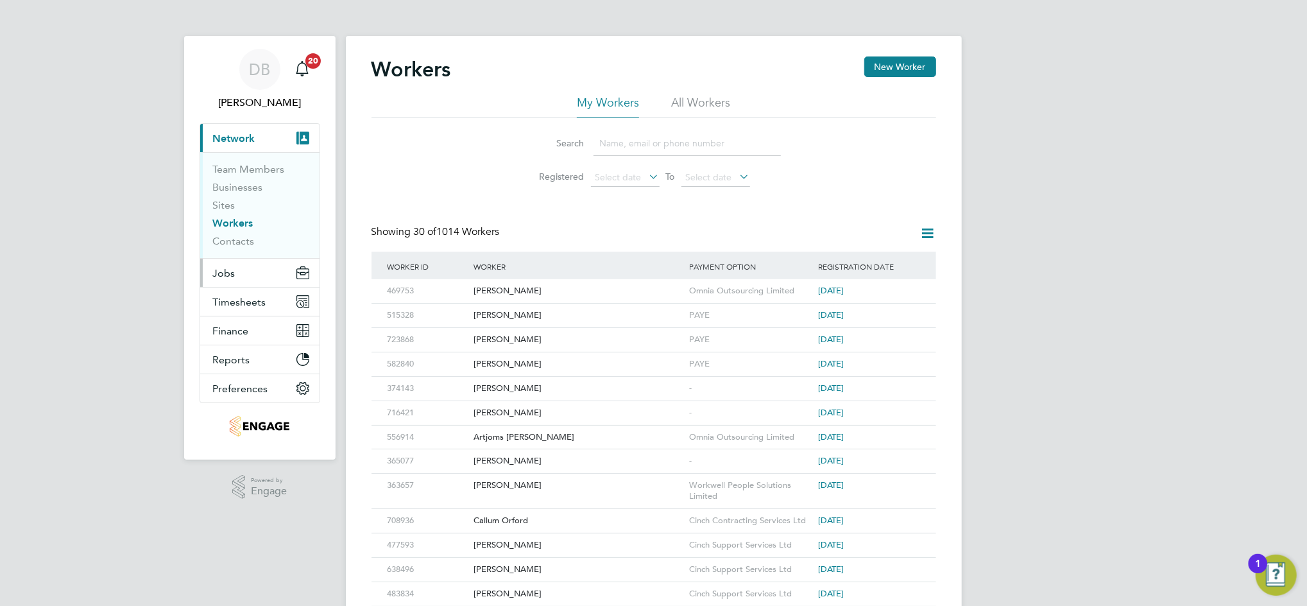
click at [232, 274] on span "Jobs" at bounding box center [224, 273] width 22 height 12
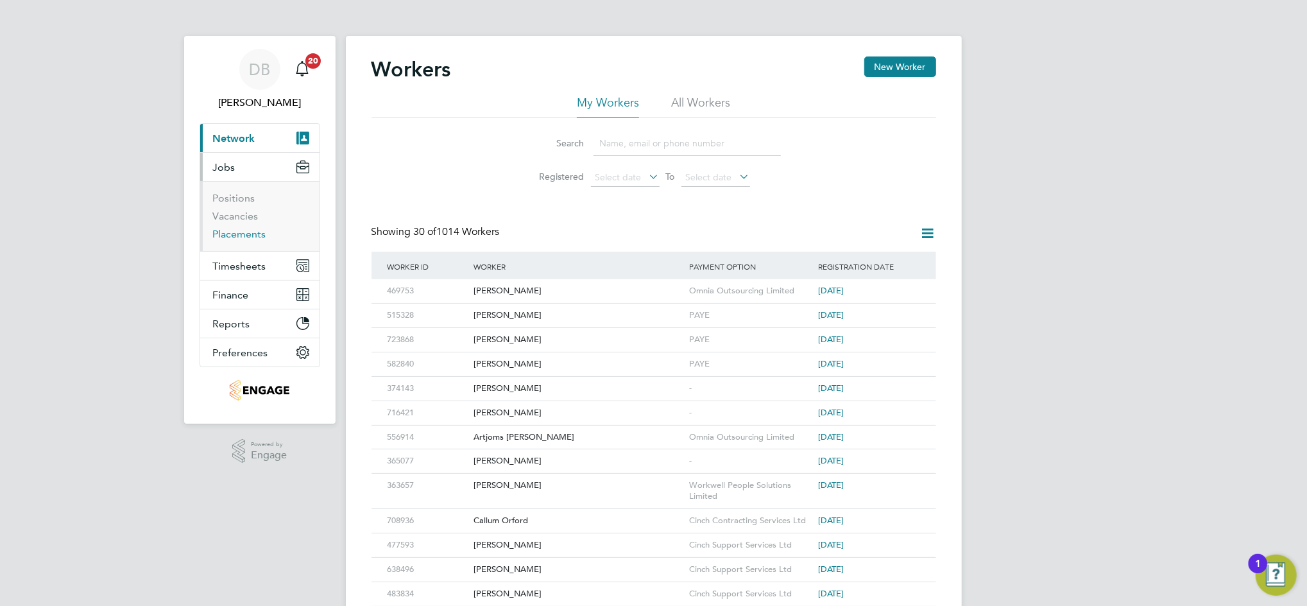
click at [255, 239] on link "Placements" at bounding box center [239, 234] width 53 height 12
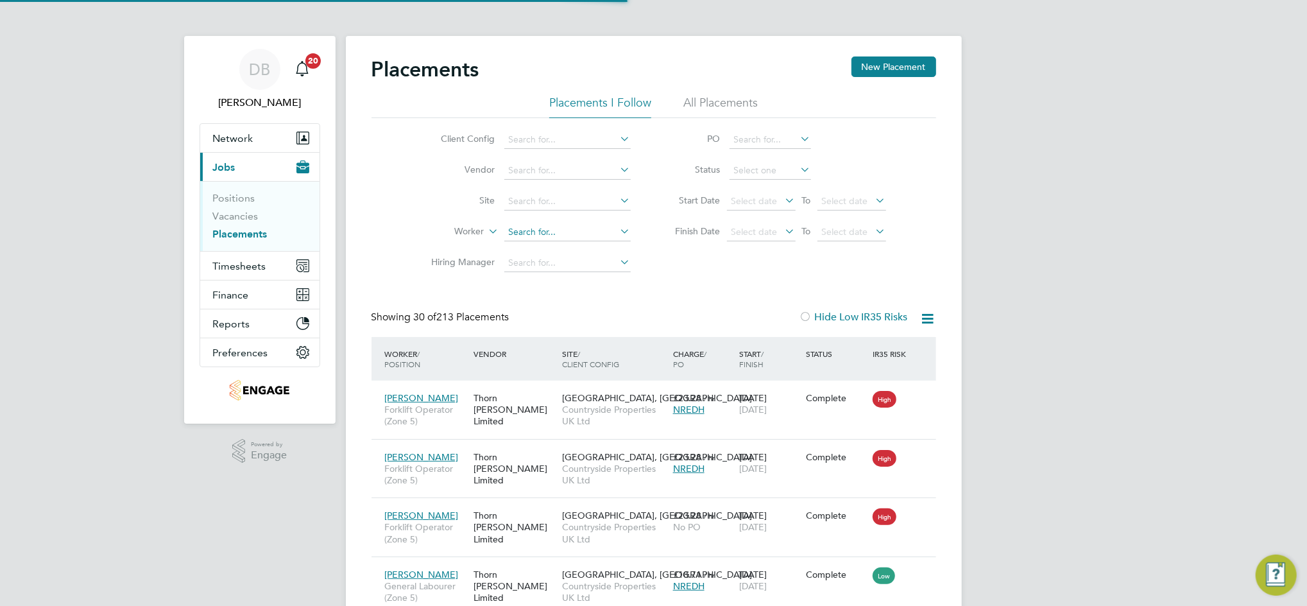
click at [513, 230] on input at bounding box center [567, 232] width 126 height 18
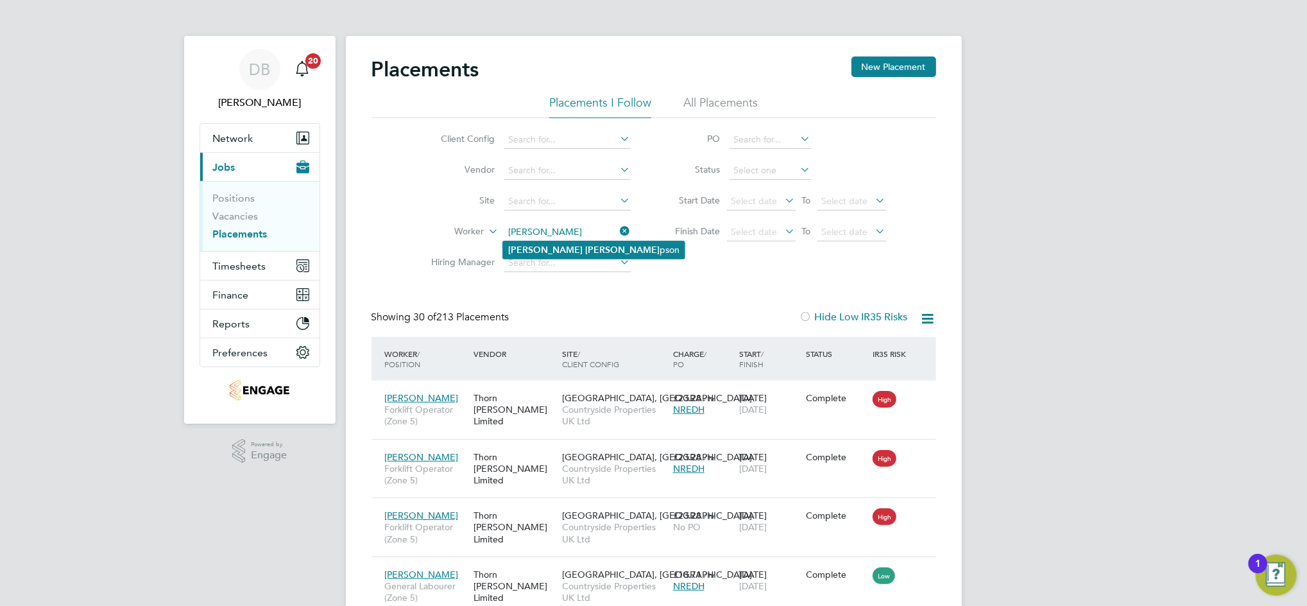
type input "[PERSON_NAME]"
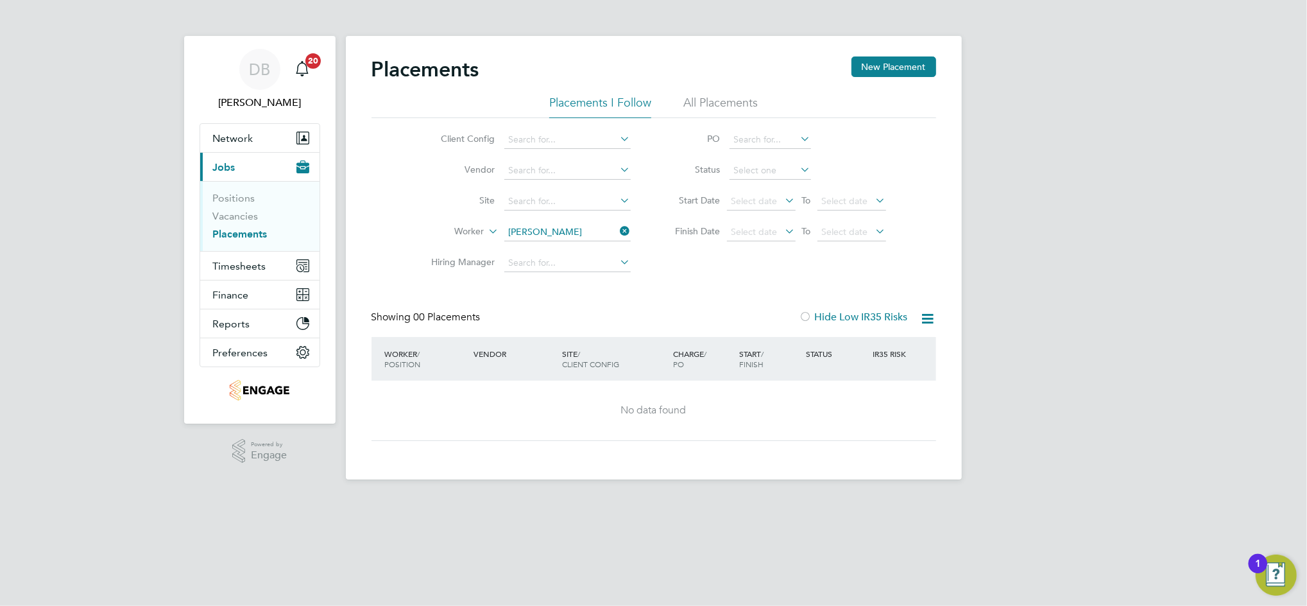
click at [723, 103] on li "All Placements" at bounding box center [721, 106] width 74 height 23
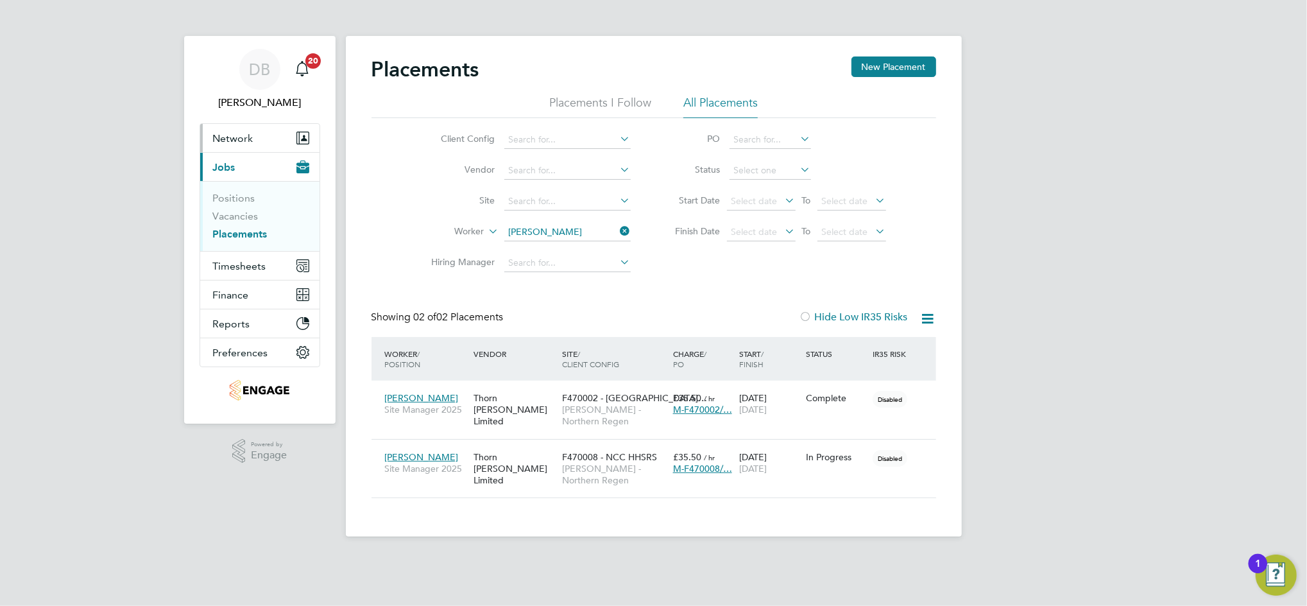
click at [239, 135] on span "Network" at bounding box center [233, 138] width 40 height 12
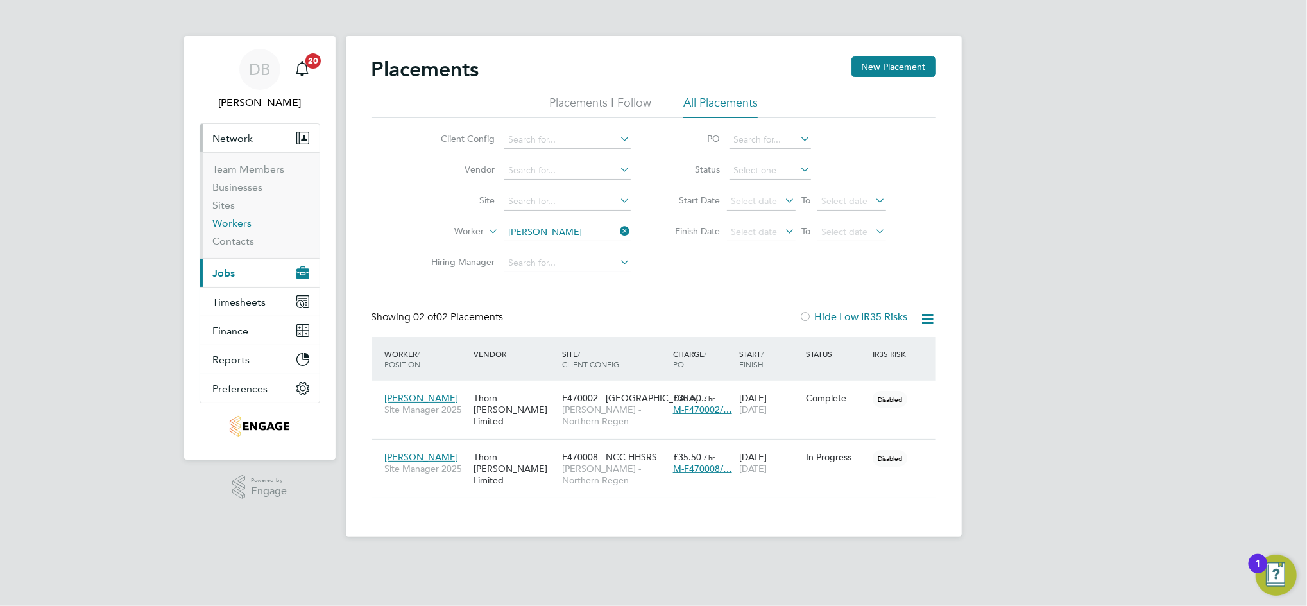
click at [230, 224] on link "Workers" at bounding box center [232, 223] width 39 height 12
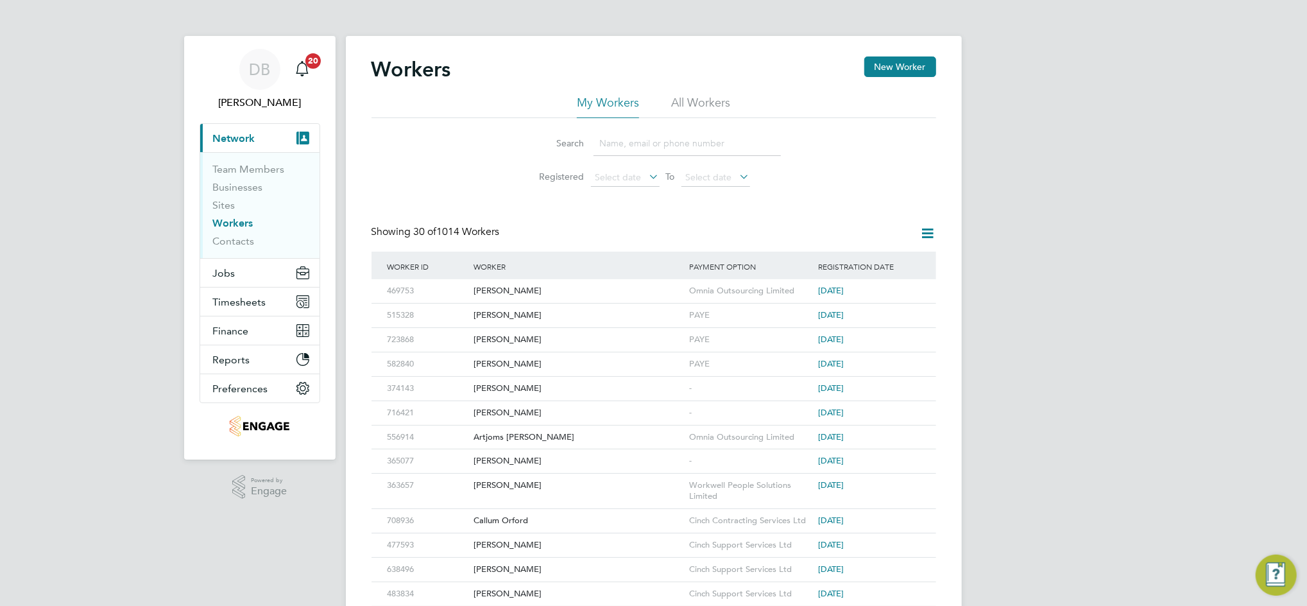
click at [631, 131] on input at bounding box center [687, 143] width 187 height 25
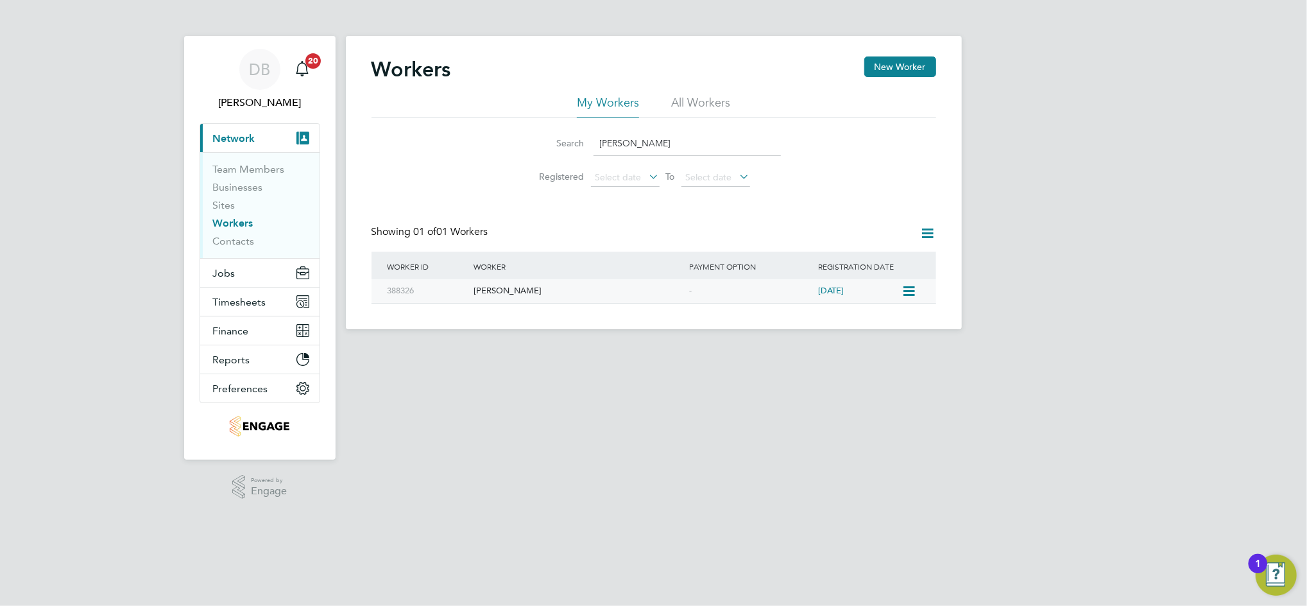
type input "[PERSON_NAME]"
click at [741, 298] on div "-" at bounding box center [751, 291] width 130 height 24
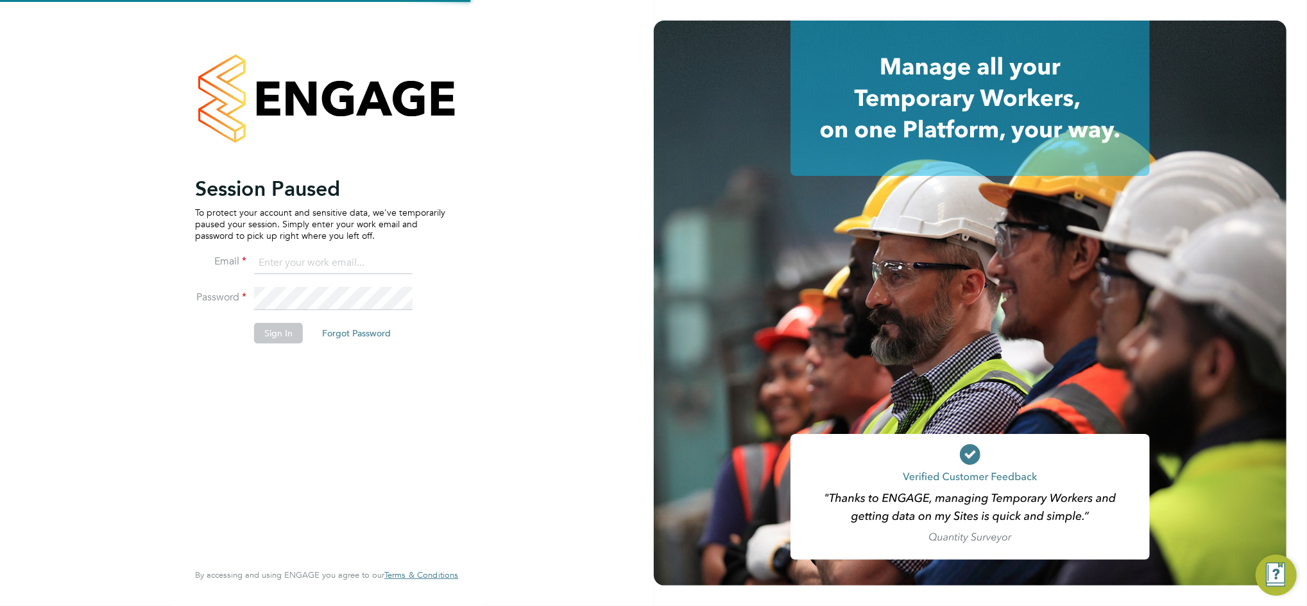
type input "[PERSON_NAME][EMAIL_ADDRESS][PERSON_NAME][DOMAIN_NAME]"
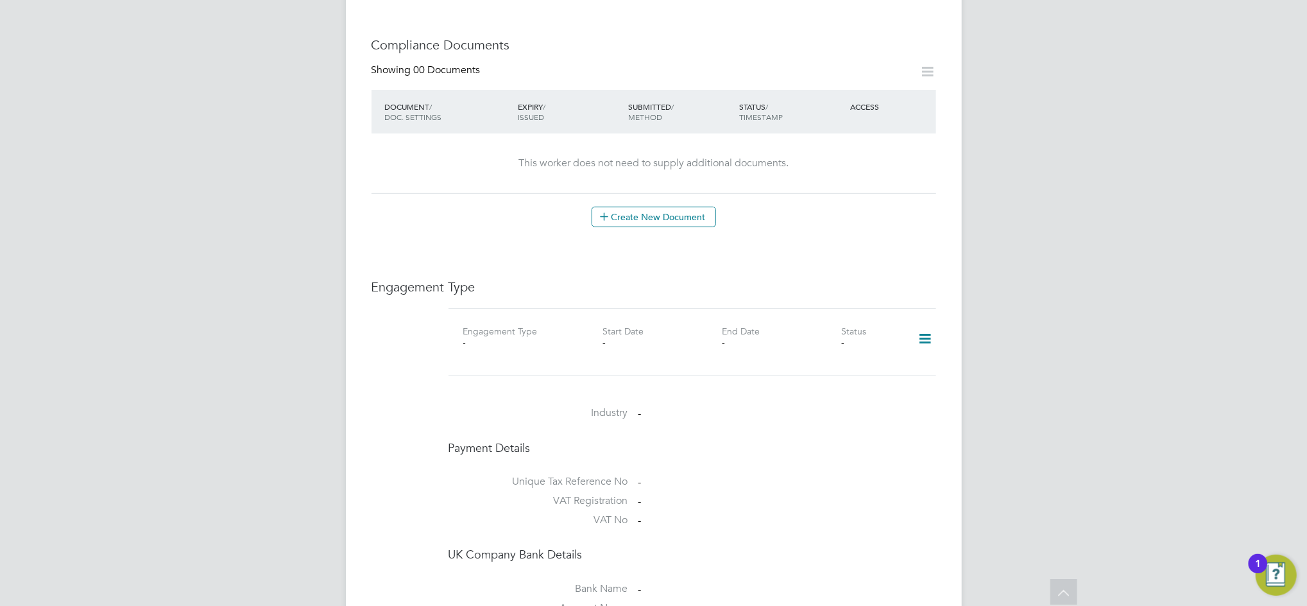
scroll to position [599, 0]
click at [925, 327] on icon at bounding box center [925, 335] width 22 height 30
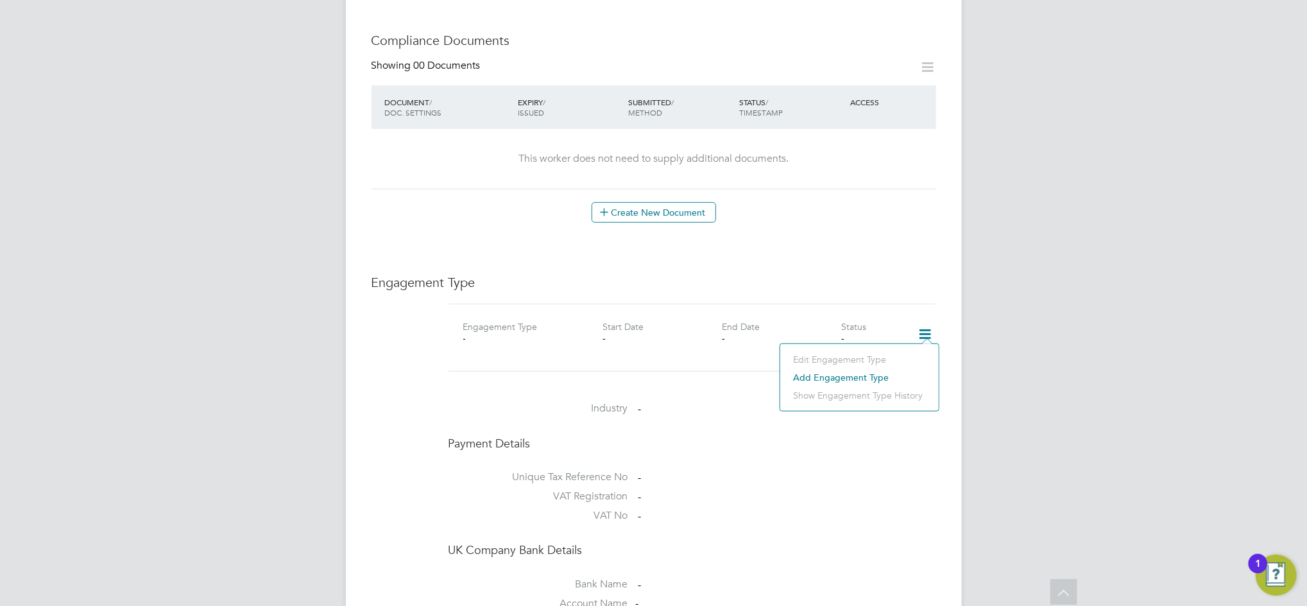
click at [854, 375] on li "Add Engagement Type" at bounding box center [860, 377] width 146 height 18
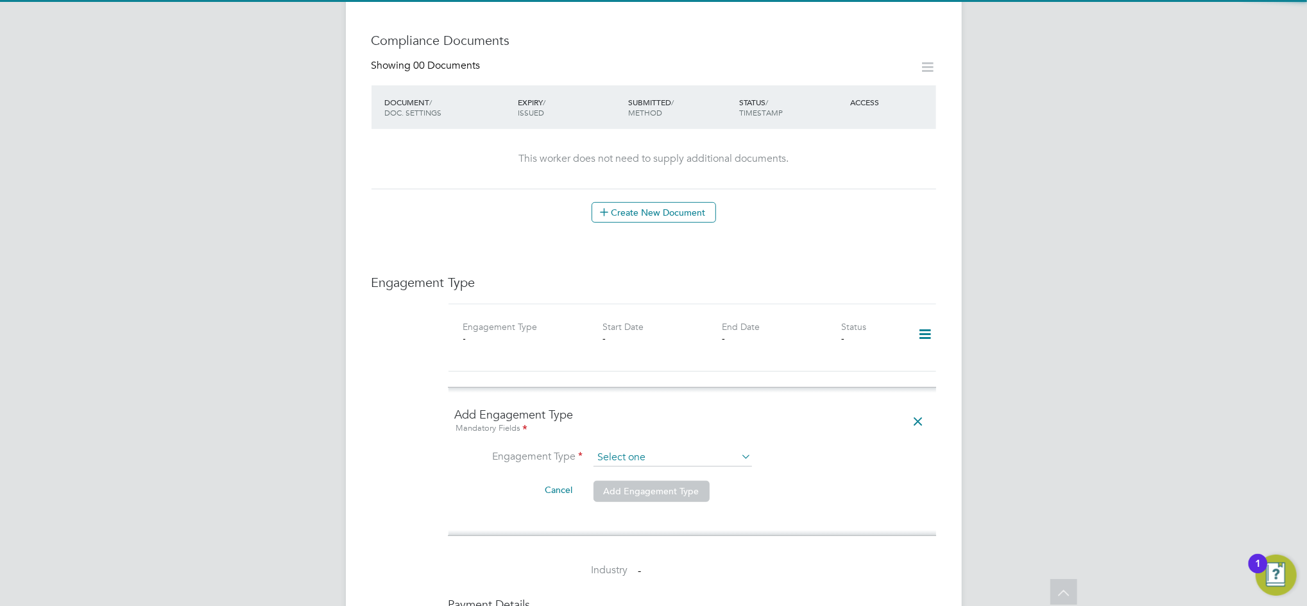
click at [635, 449] on input at bounding box center [673, 458] width 159 height 18
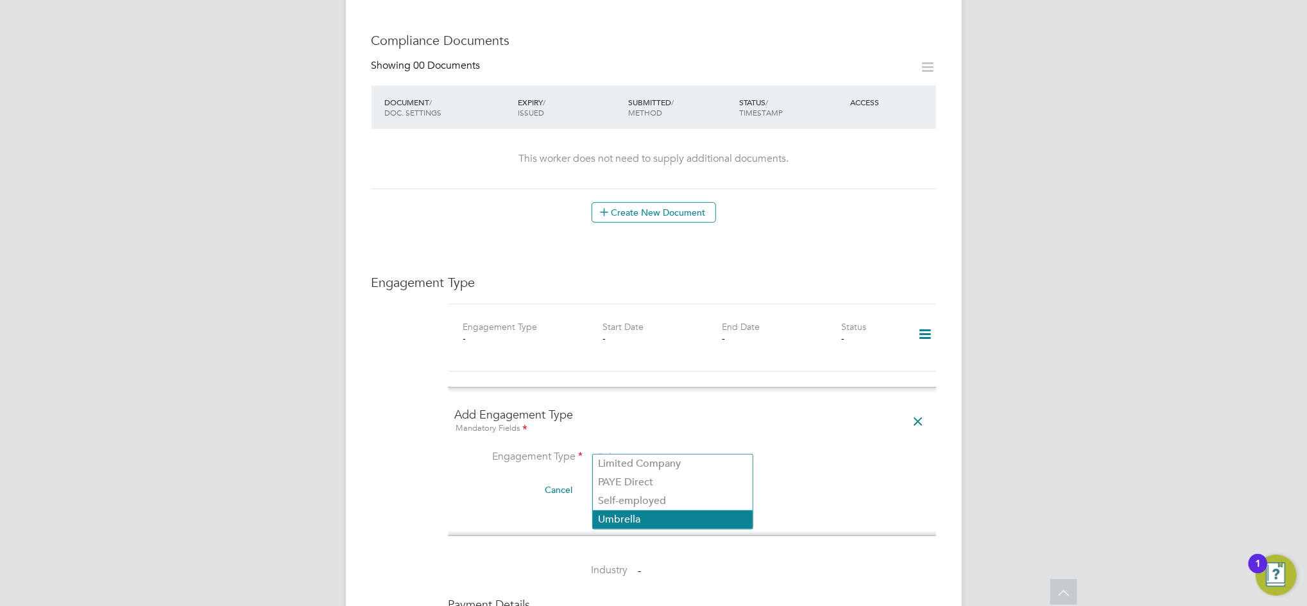
click at [633, 520] on li "Umbrella" at bounding box center [673, 519] width 160 height 19
type input "Umbrella"
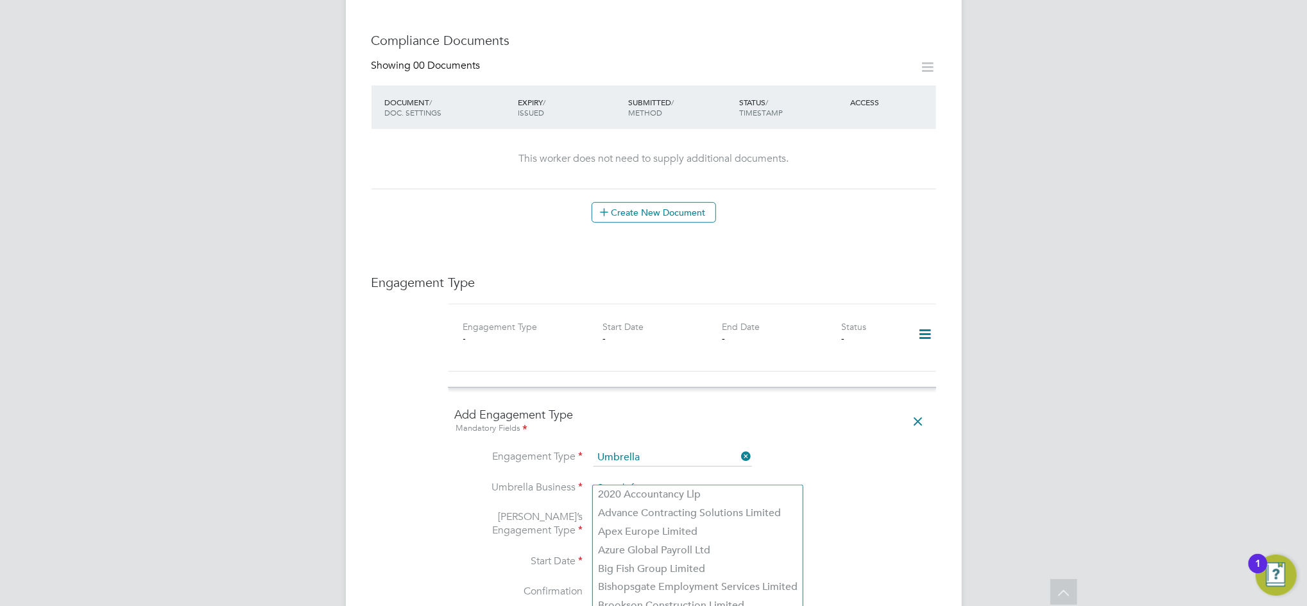
click at [637, 479] on input at bounding box center [673, 488] width 159 height 18
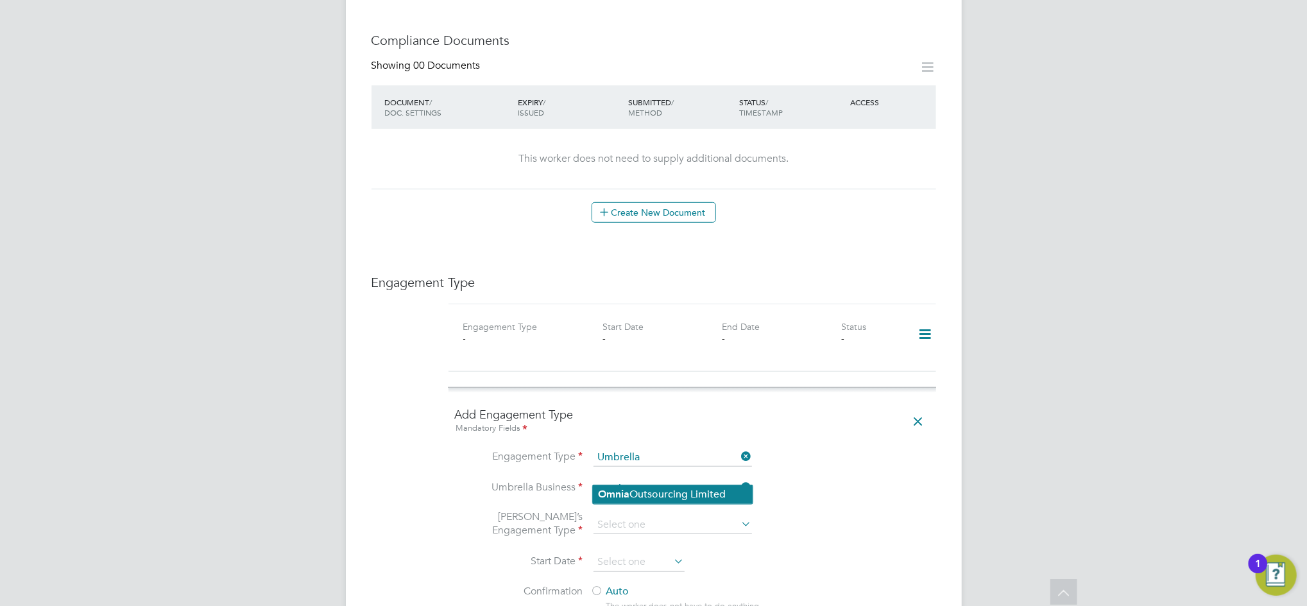
click at [648, 499] on li "Omnia Outsourcing Limited" at bounding box center [673, 494] width 160 height 19
type input "Omnia Outsourcing Limited"
click at [639, 520] on input at bounding box center [673, 525] width 159 height 18
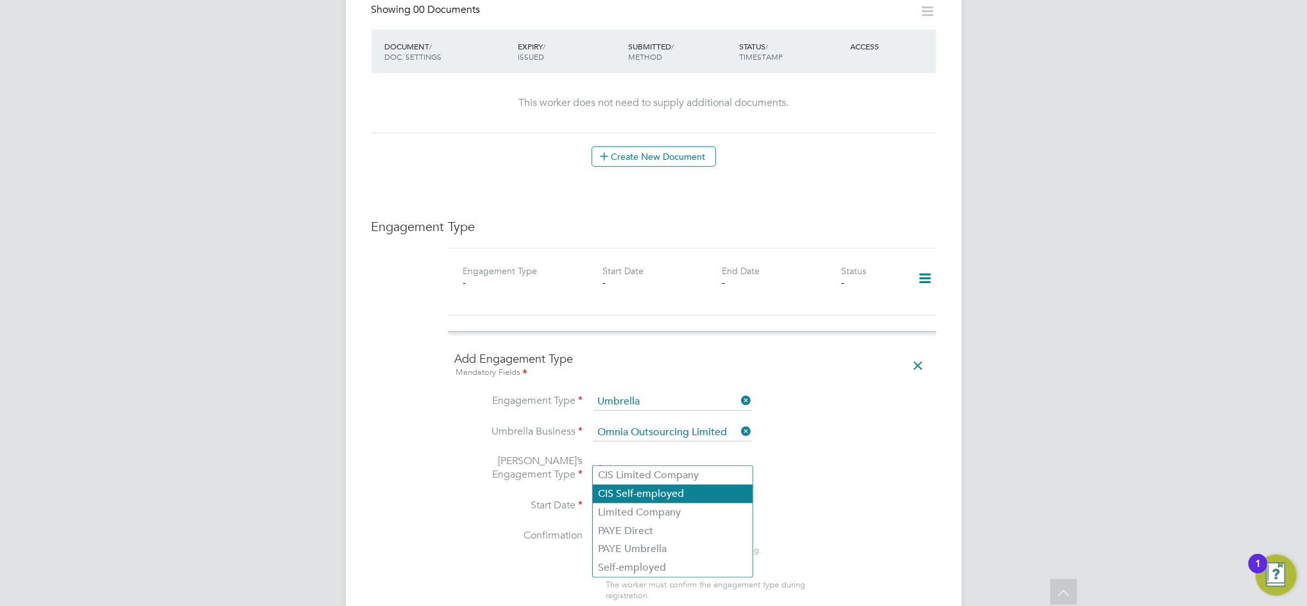
scroll to position [684, 0]
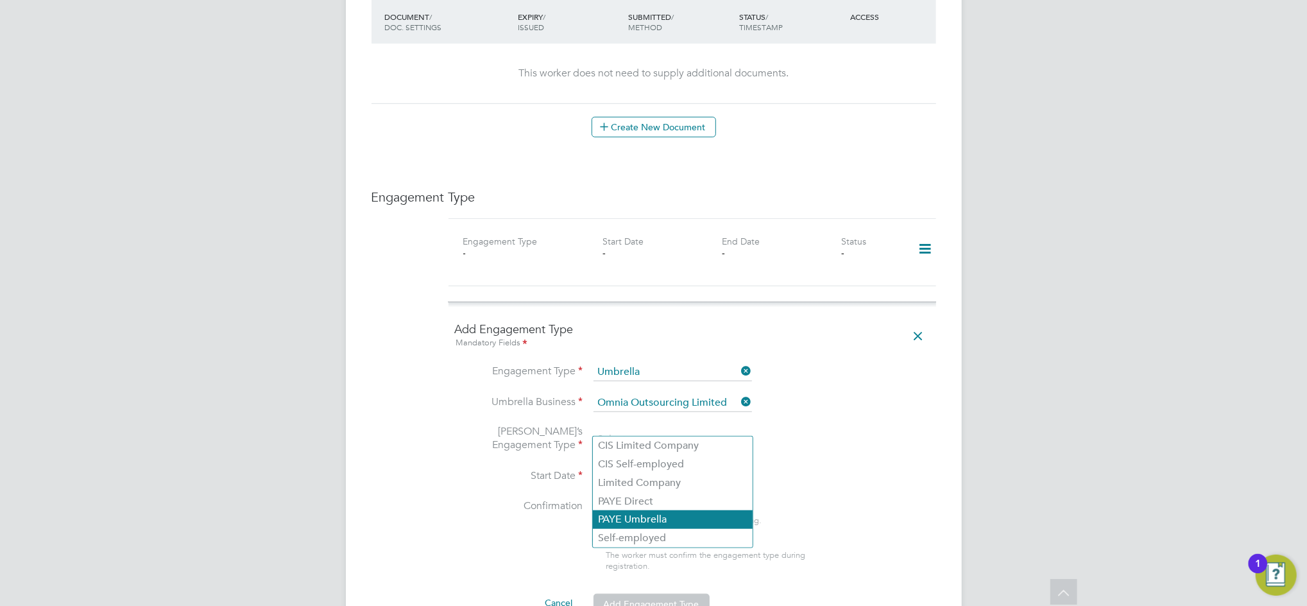
click at [639, 524] on li "PAYE Umbrella" at bounding box center [673, 519] width 160 height 19
type input "PAYE Umbrella"
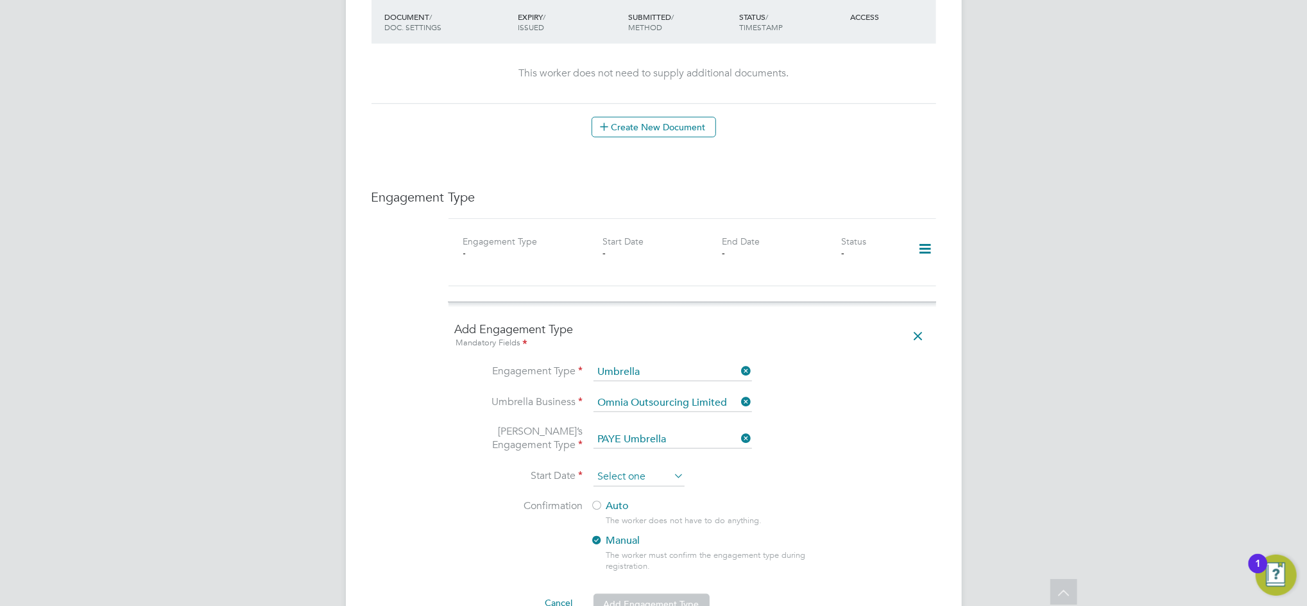
click at [624, 467] on input at bounding box center [639, 476] width 91 height 19
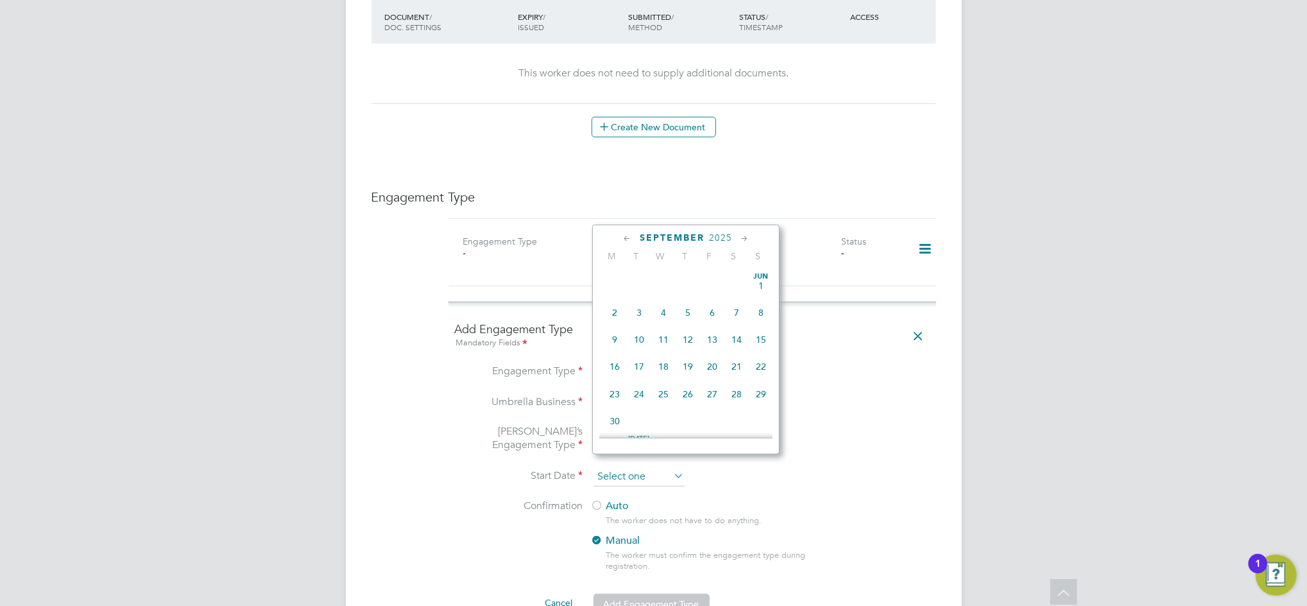
scroll to position [474, 0]
click at [626, 235] on icon at bounding box center [627, 239] width 12 height 14
click at [625, 235] on icon at bounding box center [627, 239] width 12 height 14
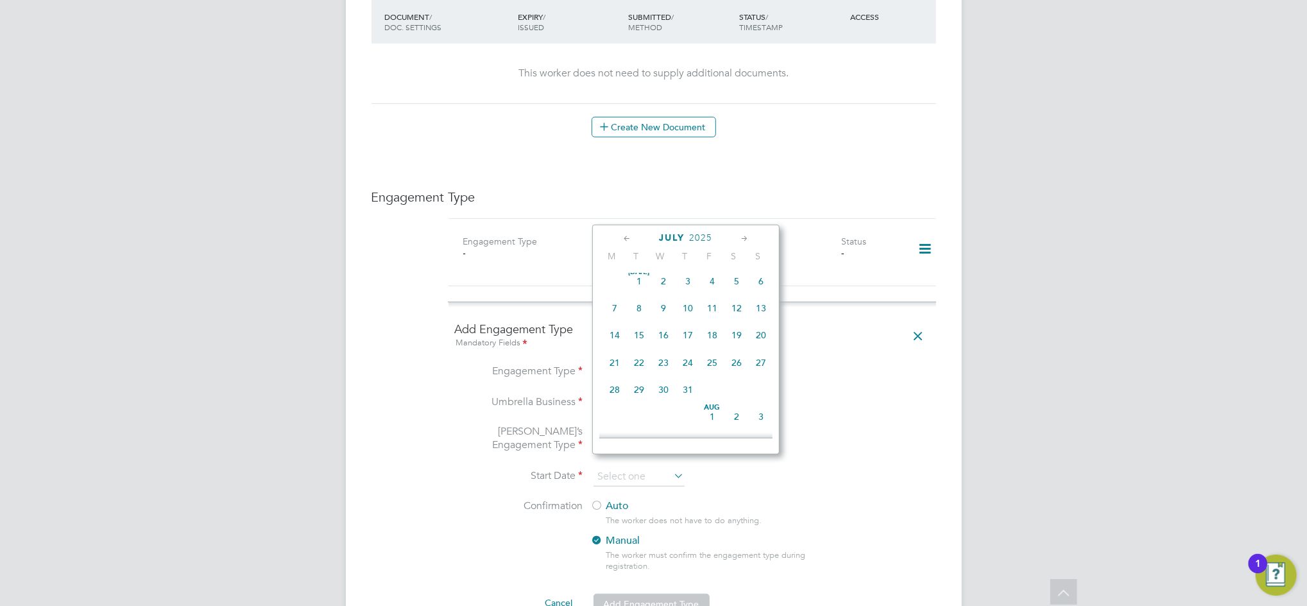
scroll to position [0, 0]
click at [614, 393] on span "26" at bounding box center [615, 394] width 24 height 24
type input "[DATE]"
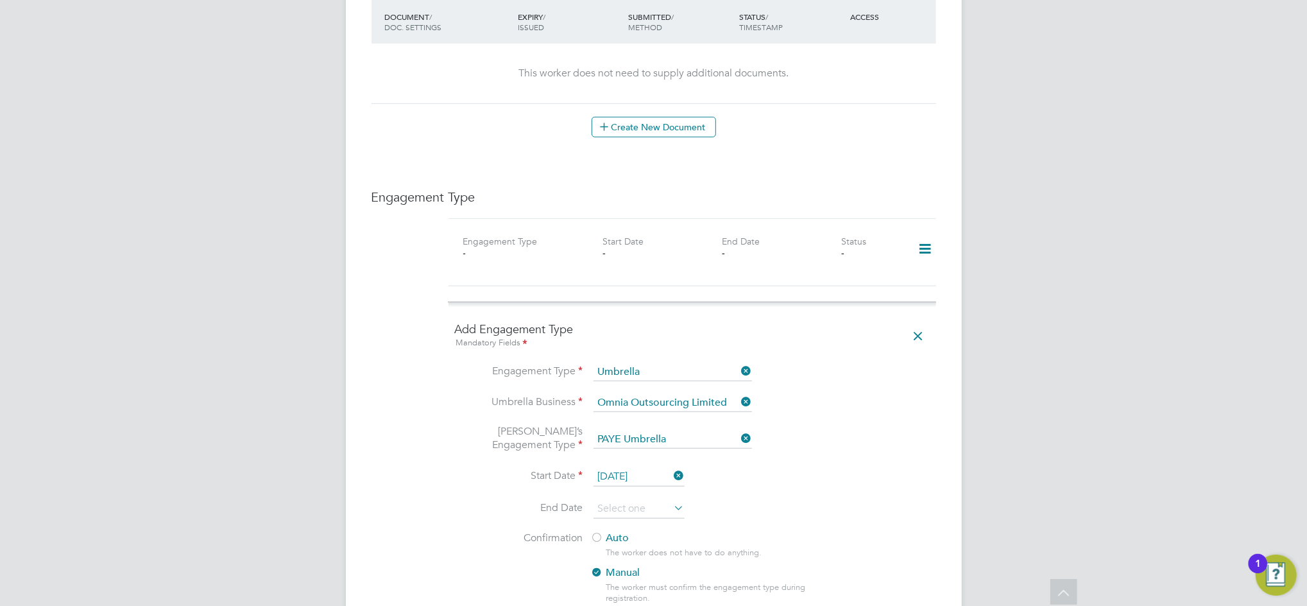
click at [612, 531] on label "Auto" at bounding box center [706, 537] width 231 height 13
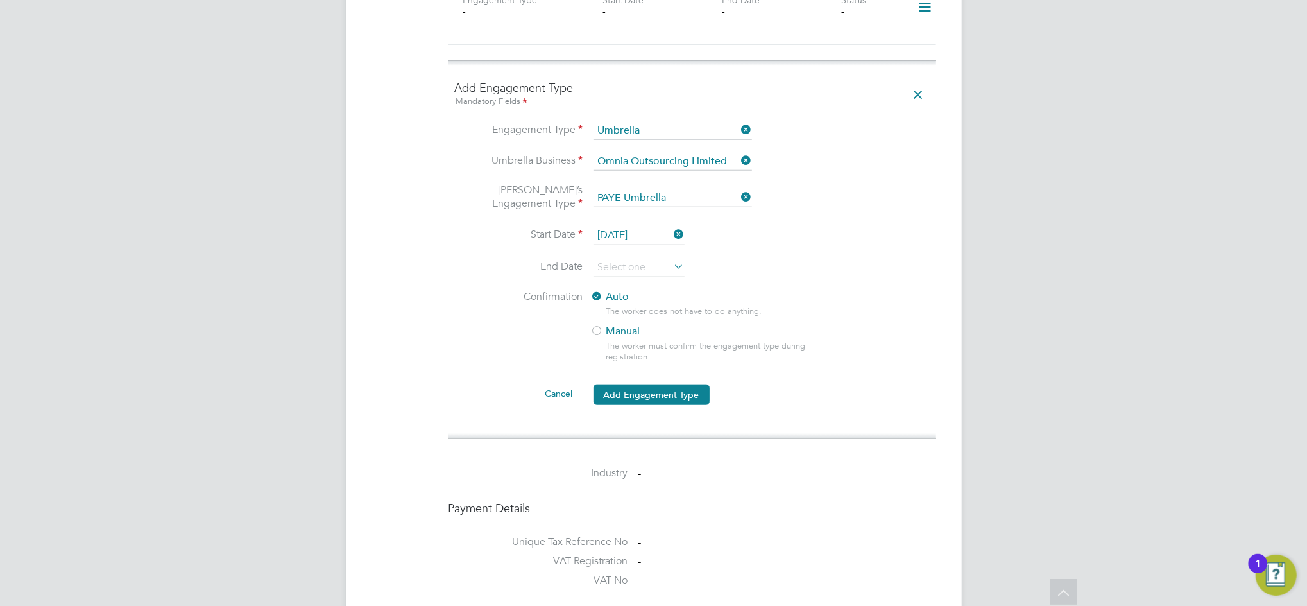
scroll to position [941, 0]
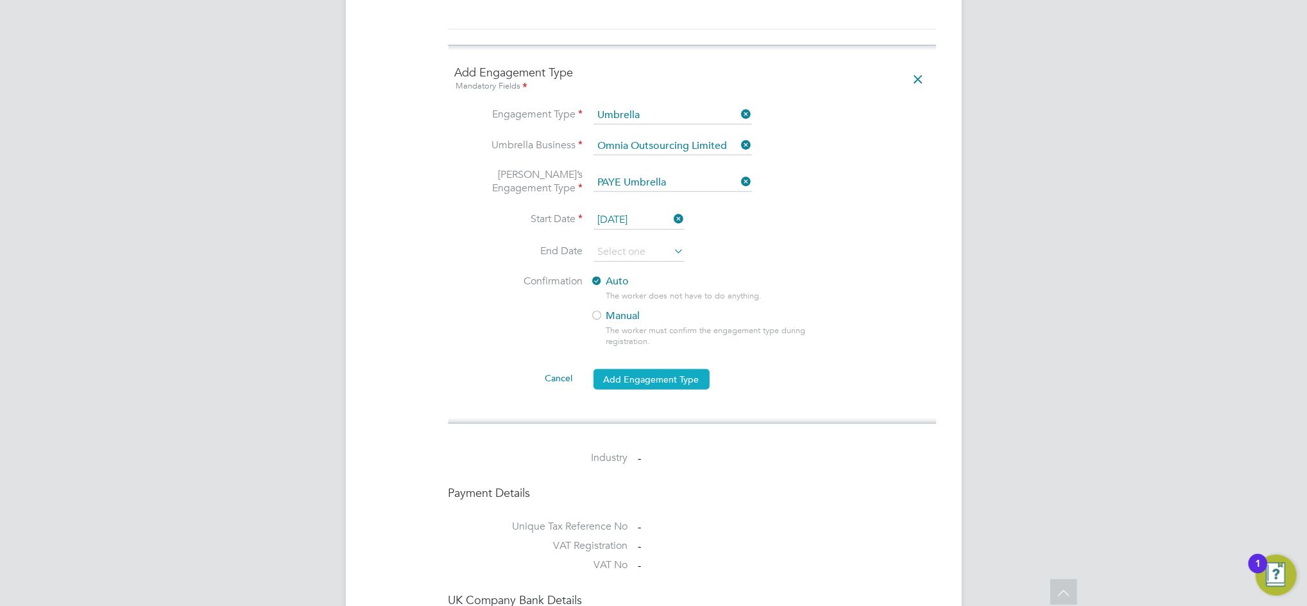
click at [649, 369] on button "Add Engagement Type" at bounding box center [652, 379] width 116 height 21
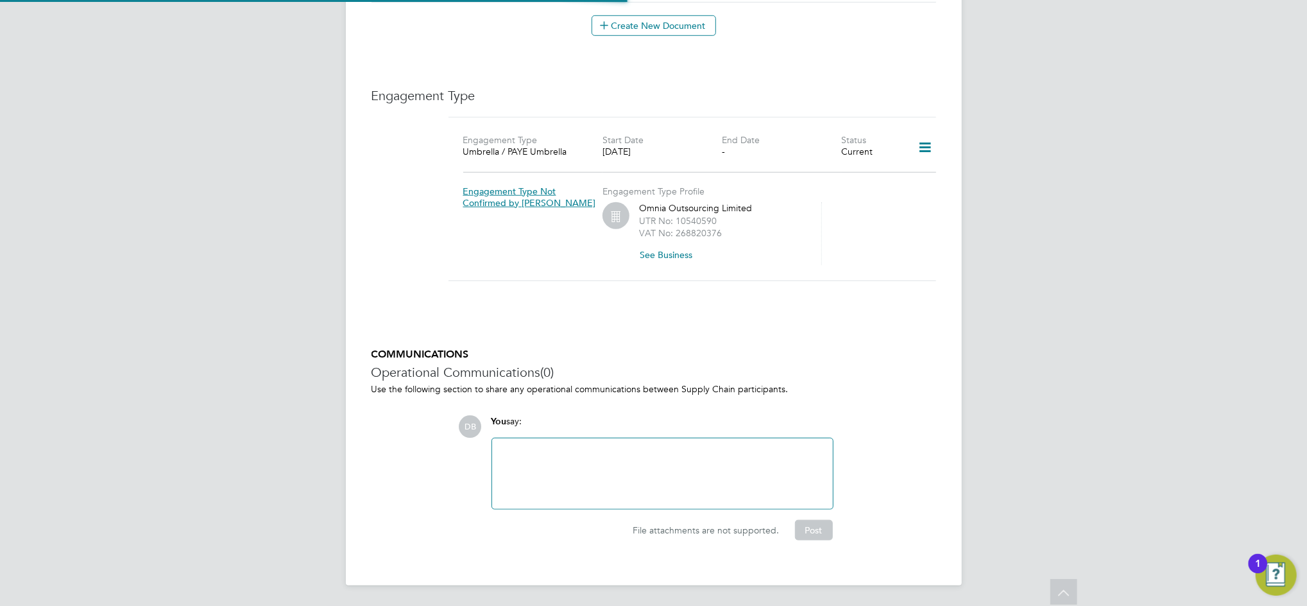
scroll to position [772, 0]
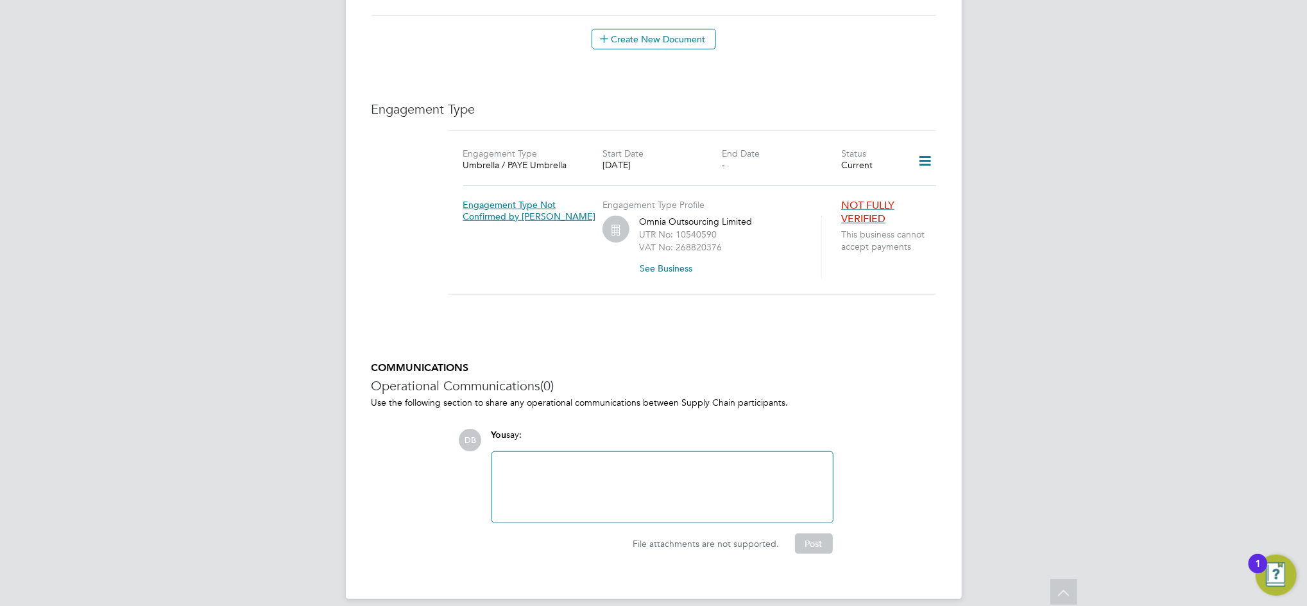
click at [901, 397] on div "COMMUNICATIONS Operational Communications (0) Use the following section to shar…" at bounding box center [654, 457] width 565 height 193
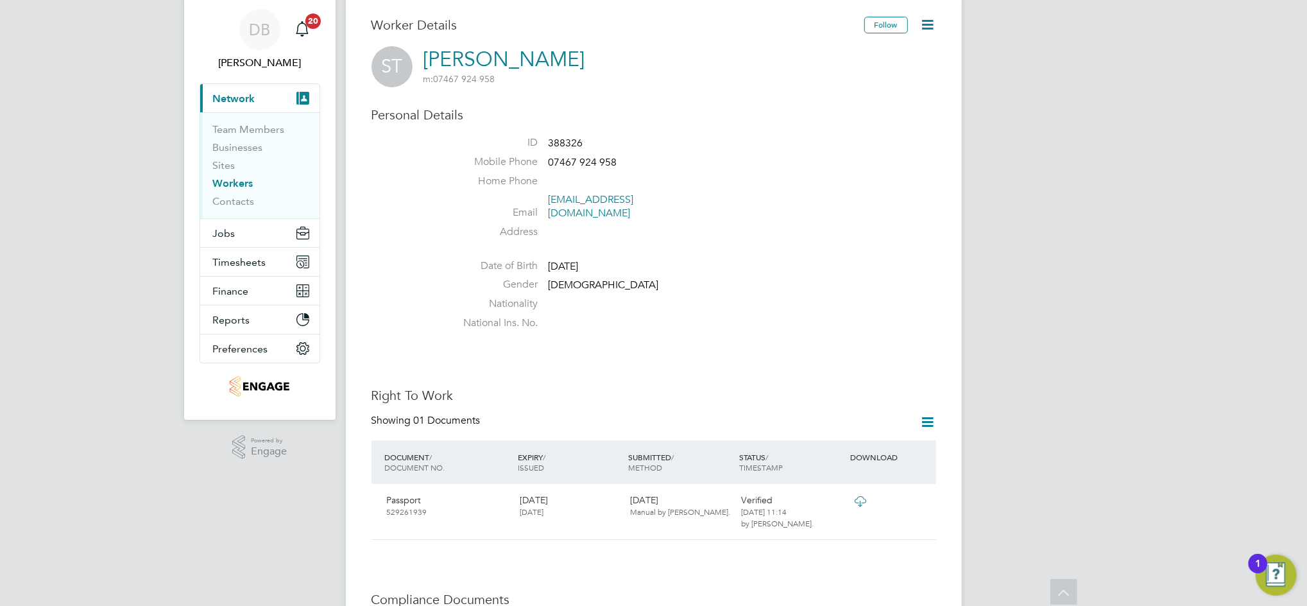
scroll to position [0, 0]
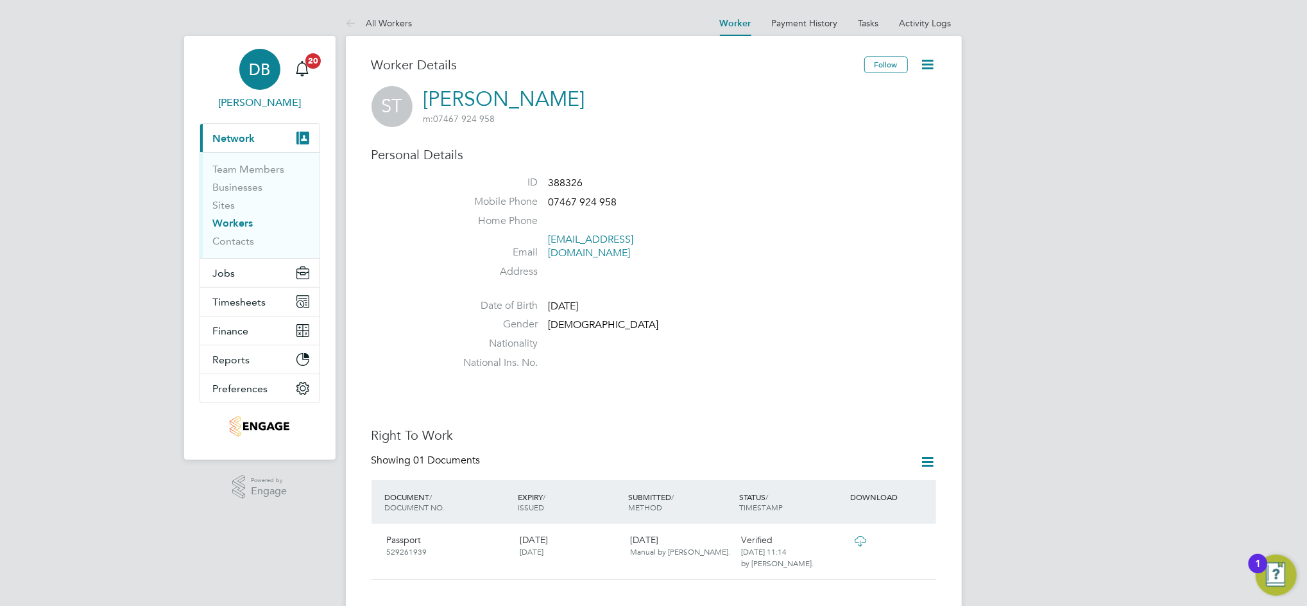
click at [271, 68] on div "DB" at bounding box center [259, 69] width 41 height 41
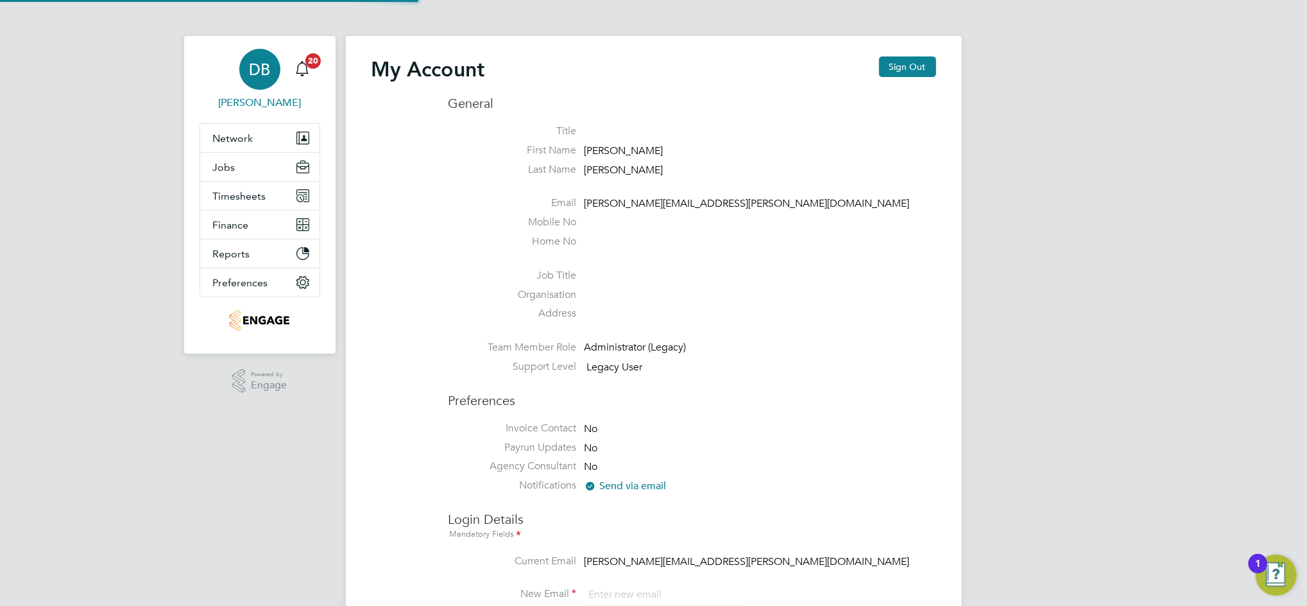
type input "[PERSON_NAME][EMAIL_ADDRESS][PERSON_NAME][DOMAIN_NAME]"
click at [916, 78] on div "My Account Sign Out" at bounding box center [654, 75] width 565 height 39
click at [917, 67] on button "Sign Out" at bounding box center [907, 66] width 57 height 21
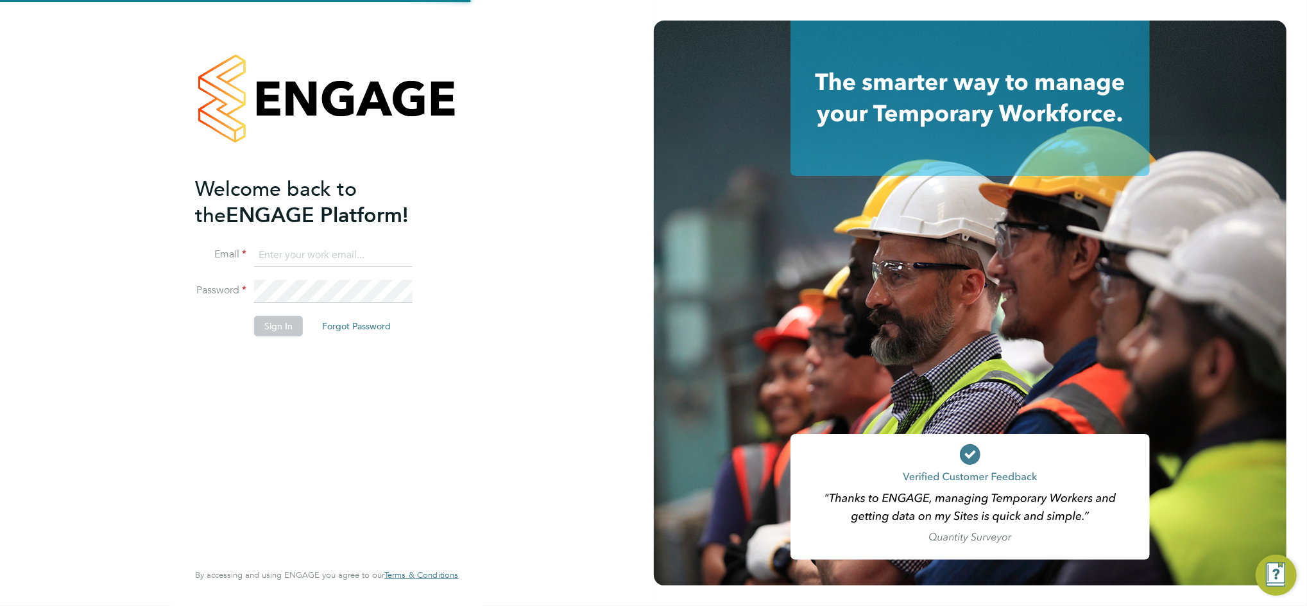
type input "[PERSON_NAME][EMAIL_ADDRESS][PERSON_NAME][DOMAIN_NAME]"
